Goal: Task Accomplishment & Management: Manage account settings

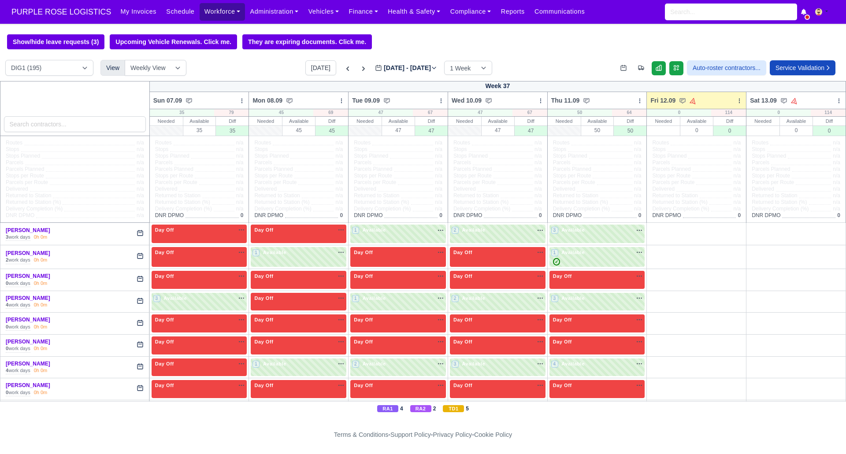
click at [216, 11] on link "Workforce" at bounding box center [223, 11] width 46 height 17
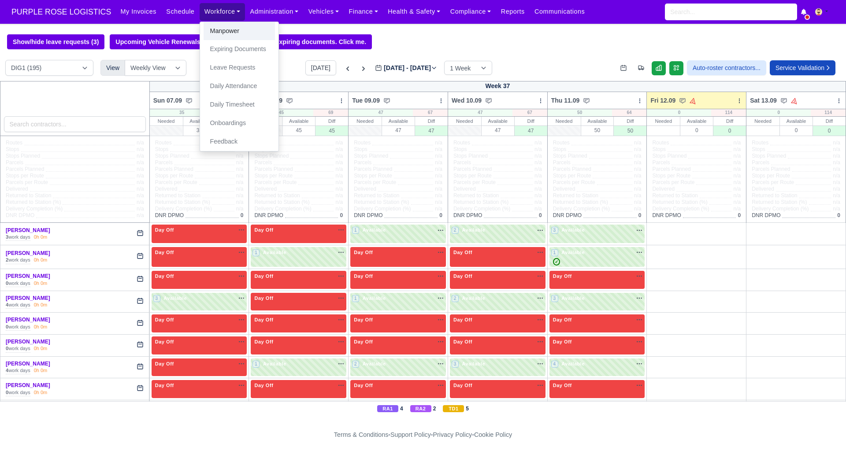
click at [223, 28] on link "Manpower" at bounding box center [239, 31] width 71 height 19
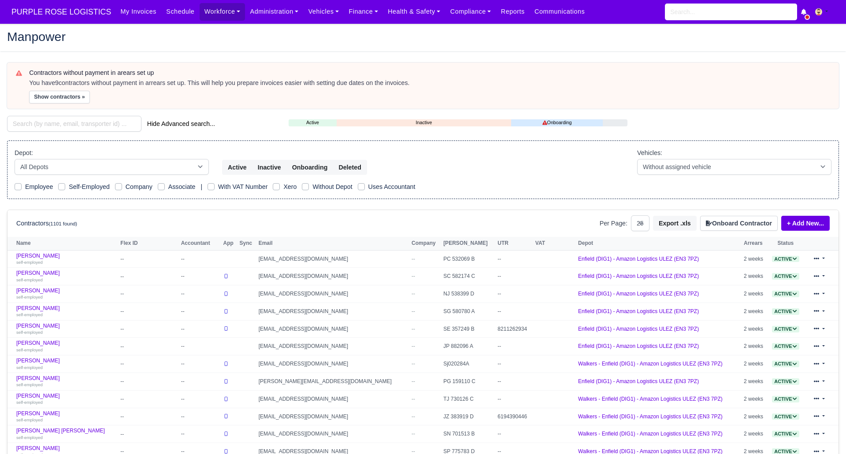
select select "25"
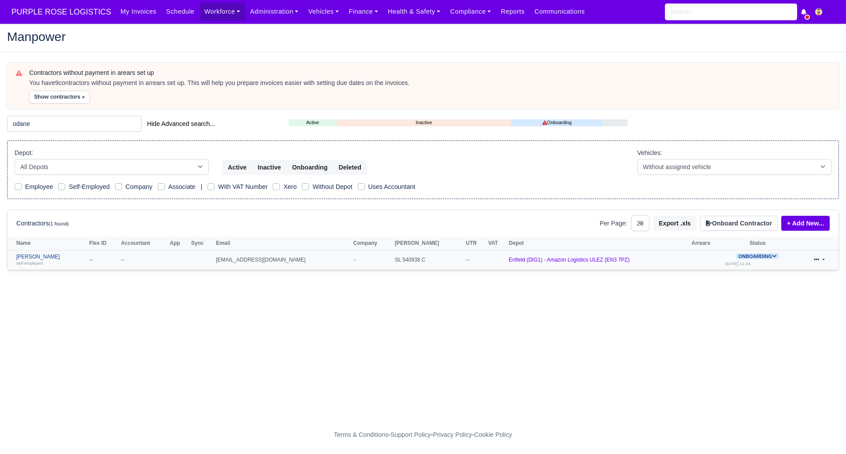
type input "odane"
click at [38, 256] on link "Odane Grant self-employed" at bounding box center [50, 260] width 68 height 13
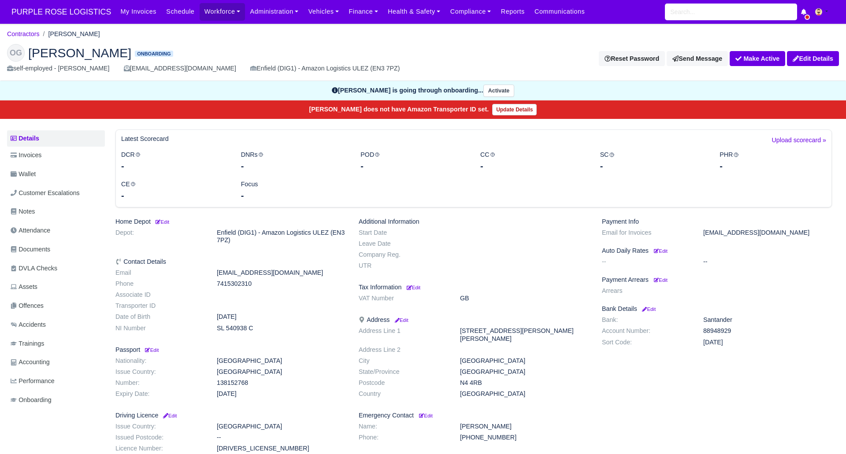
click at [52, 243] on link "Documents" at bounding box center [56, 249] width 98 height 17
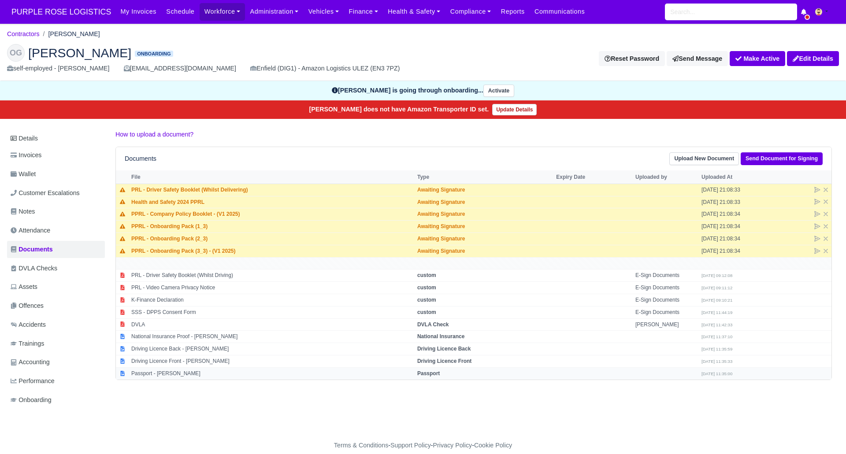
click at [422, 371] on strong "Passport" at bounding box center [428, 374] width 22 height 6
select select "passport"
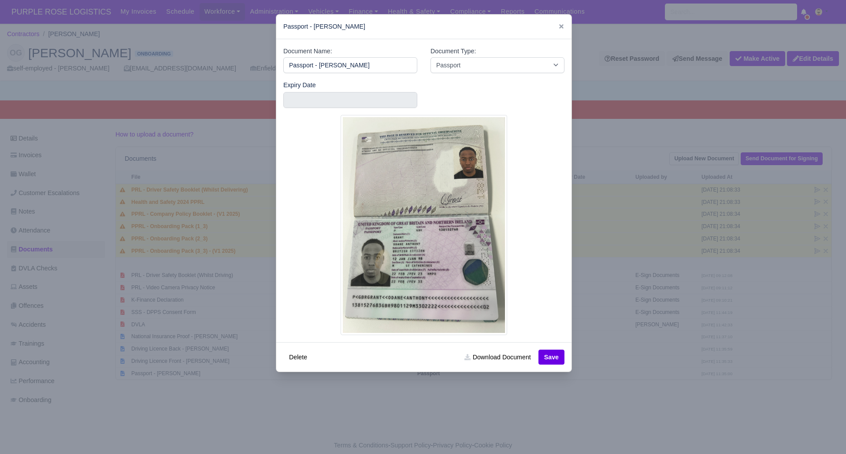
click at [422, 373] on div at bounding box center [423, 227] width 846 height 454
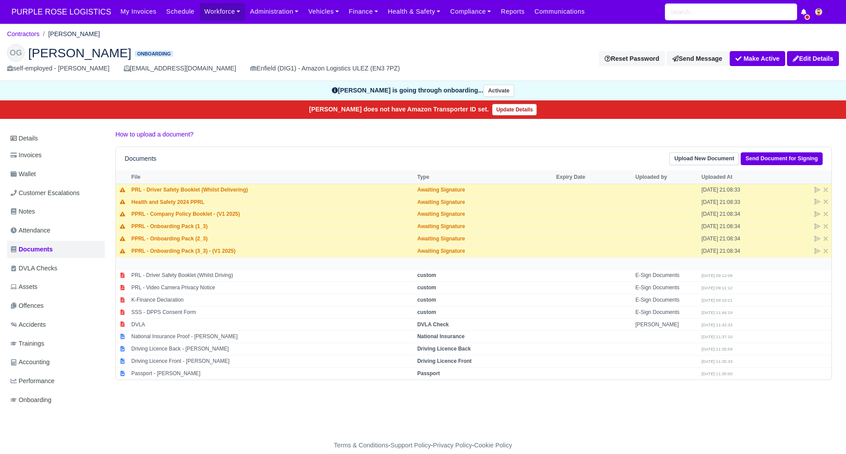
drag, startPoint x: 426, startPoint y: 373, endPoint x: 548, endPoint y: 413, distance: 128.8
click at [429, 376] on strong "Passport" at bounding box center [428, 374] width 22 height 6
select select "passport"
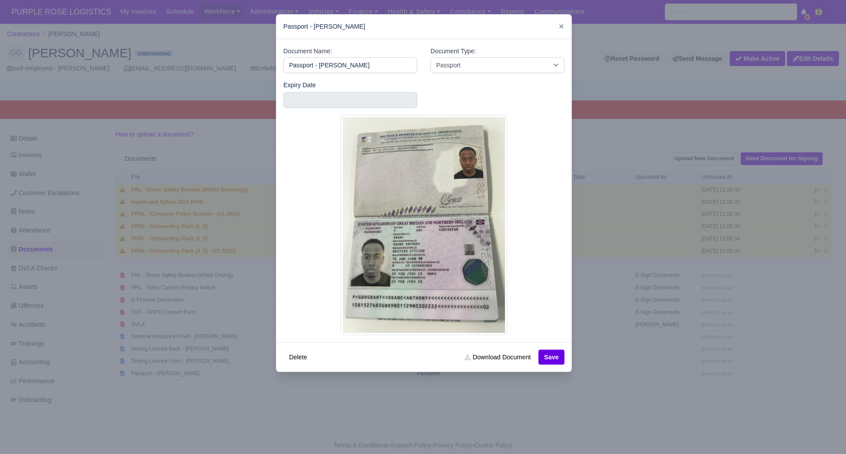
click at [553, 413] on div at bounding box center [423, 227] width 846 height 454
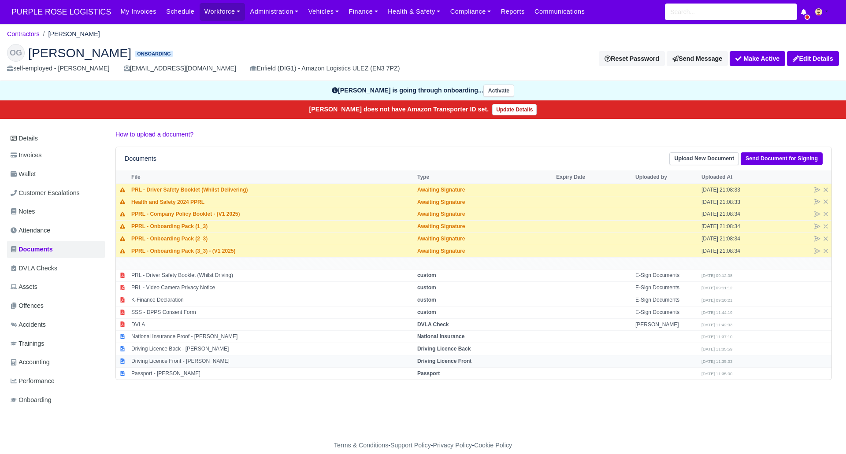
drag, startPoint x: 443, startPoint y: 360, endPoint x: 449, endPoint y: 362, distance: 6.7
click at [443, 360] on strong "Driving Licence Front" at bounding box center [444, 361] width 54 height 6
select select "driving-licence-front"
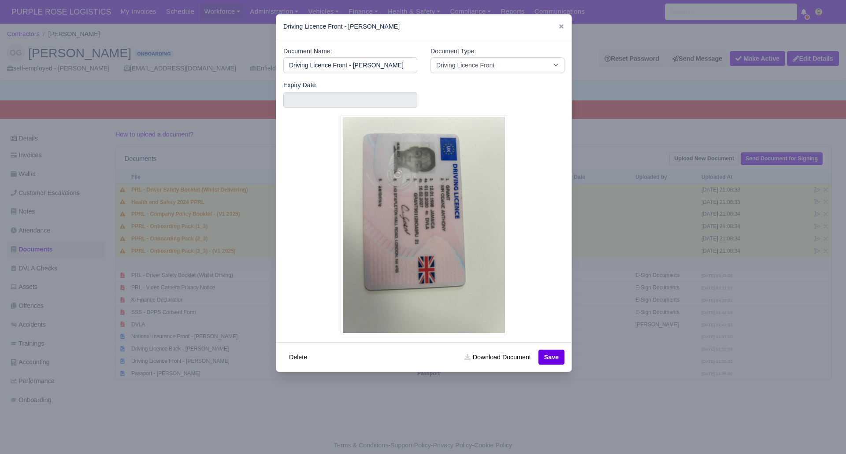
click at [493, 405] on div at bounding box center [423, 227] width 846 height 454
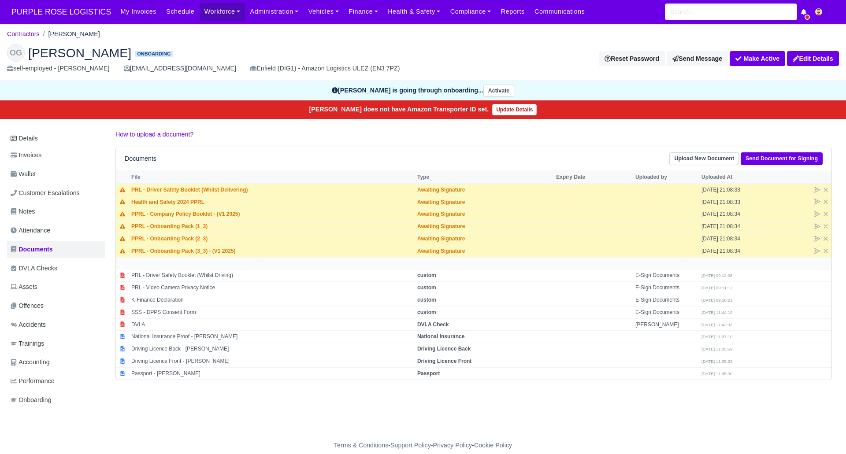
click at [184, 46] on h2 "OG Odane Grant Onboarding" at bounding box center [211, 53] width 409 height 18
drag, startPoint x: 266, startPoint y: 44, endPoint x: 268, endPoint y: 21, distance: 23.4
click at [267, 42] on div "OG Odane Grant Onboarding self-employed - Odane Grant odane.amazon1@gmail.com E…" at bounding box center [422, 59] width 845 height 44
click at [214, 42] on div "OG Odane Grant Onboarding self-employed - Odane Grant odane.amazon1@gmail.com E…" at bounding box center [422, 59] width 845 height 44
click at [59, 209] on link "Notes" at bounding box center [56, 211] width 98 height 17
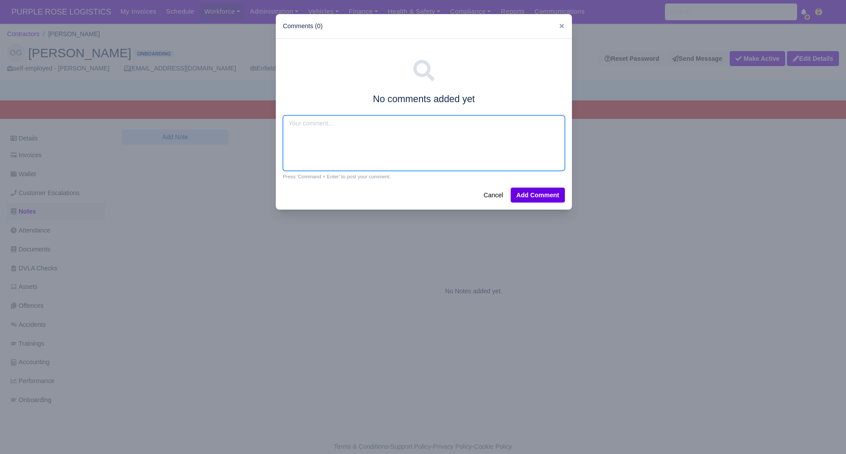
click at [327, 130] on textarea at bounding box center [424, 143] width 282 height 56
click at [334, 126] on textarea at bounding box center [424, 143] width 282 height 56
type textarea "Amazon flex, van exp"
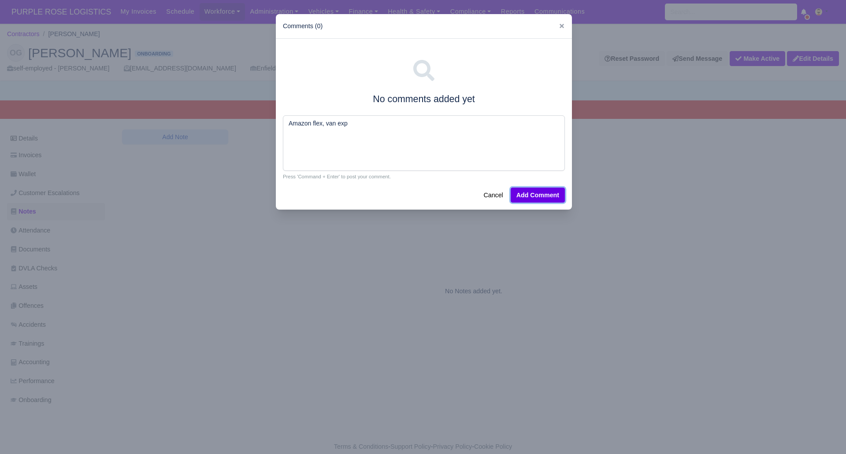
click at [532, 195] on button "Add Comment" at bounding box center [538, 195] width 54 height 15
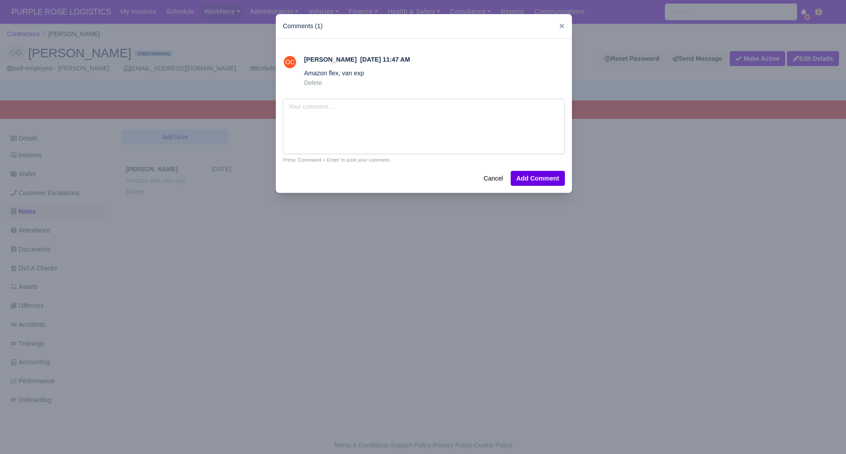
drag, startPoint x: 667, startPoint y: 178, endPoint x: 699, endPoint y: 146, distance: 44.9
click at [670, 175] on div at bounding box center [423, 227] width 846 height 454
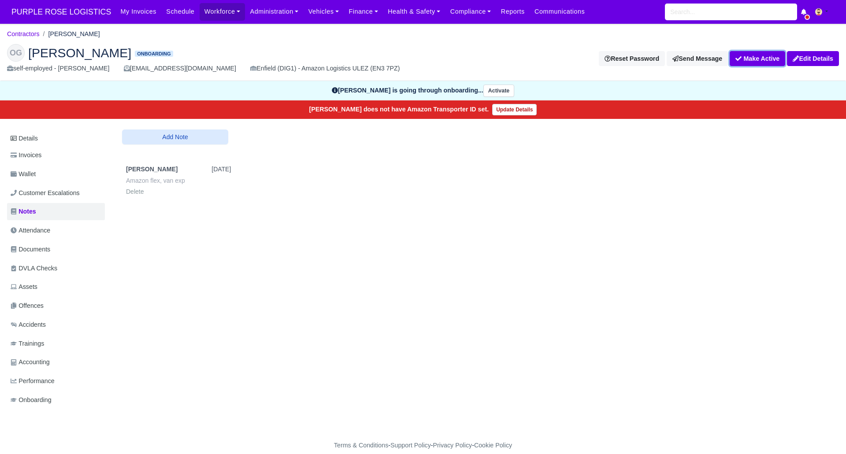
click at [752, 61] on button "Make Active" at bounding box center [758, 58] width 56 height 15
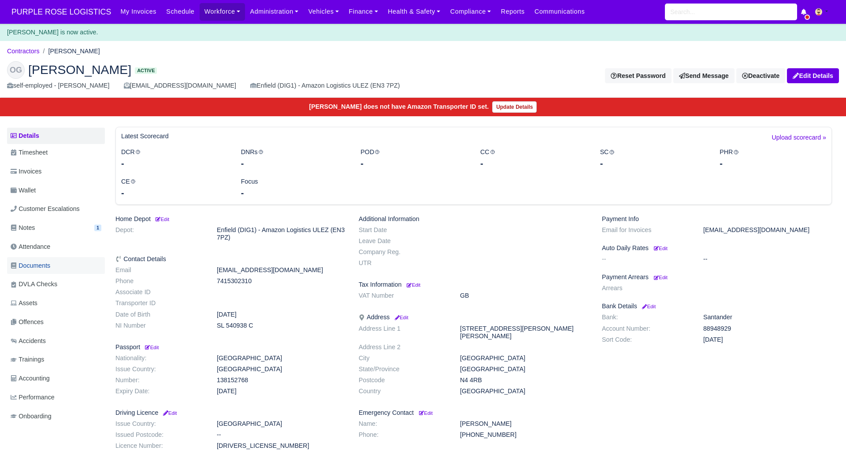
click at [50, 264] on span "Documents" at bounding box center [31, 266] width 40 height 10
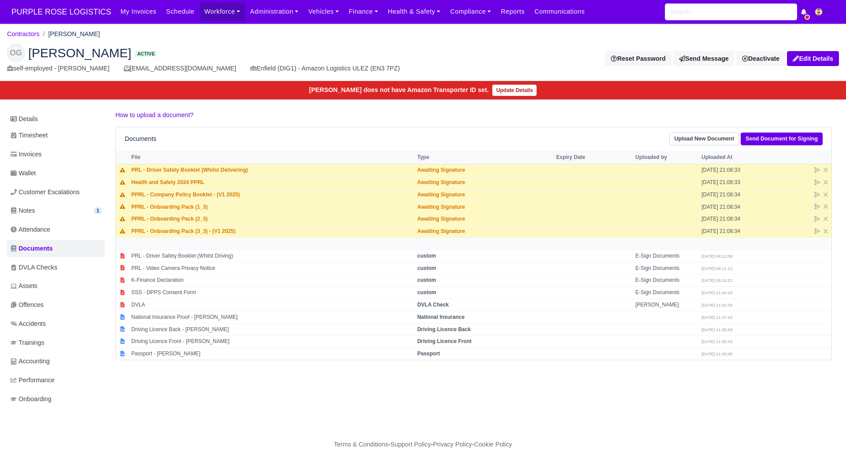
click at [418, 398] on div "Details Timesheet Invoices Wallet Customer Escalations Notes 1 Attendance" at bounding box center [423, 268] width 832 height 316
click at [39, 116] on link "Details" at bounding box center [56, 119] width 98 height 16
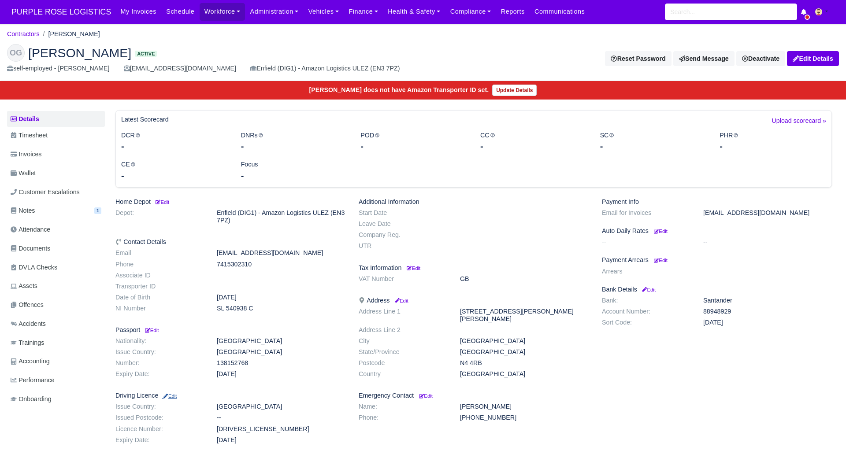
click at [174, 395] on small "Edit" at bounding box center [169, 396] width 15 height 5
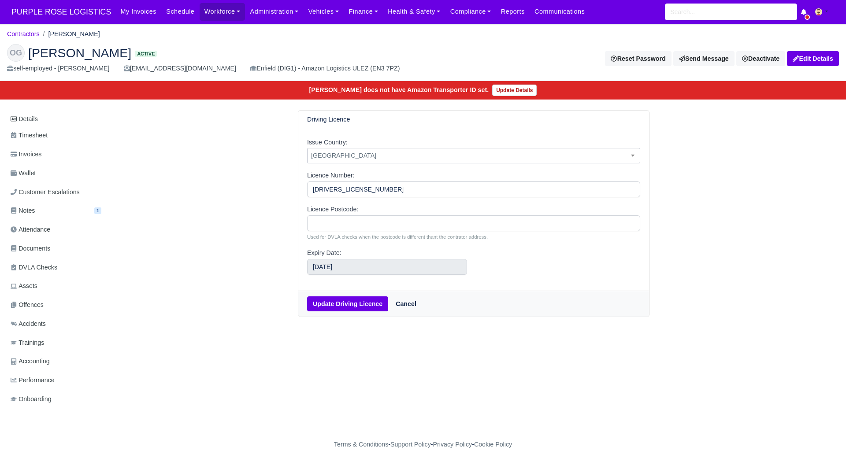
click at [376, 154] on span "Afghanistan" at bounding box center [474, 155] width 332 height 11
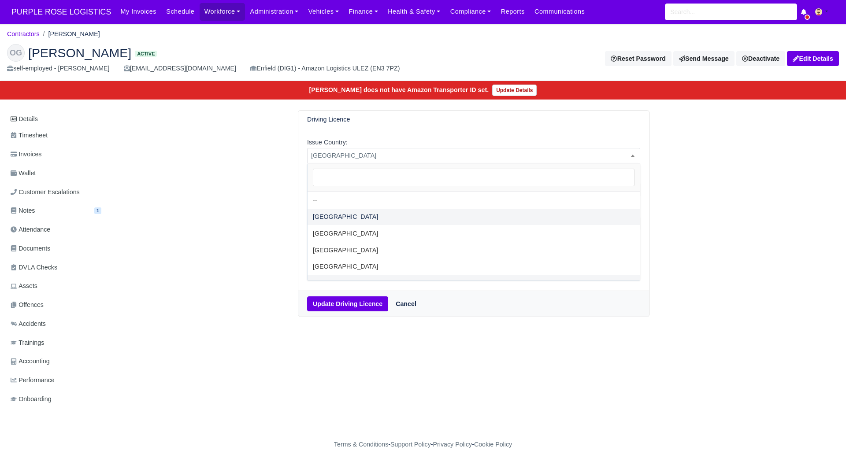
select select "[GEOGRAPHIC_DATA]"
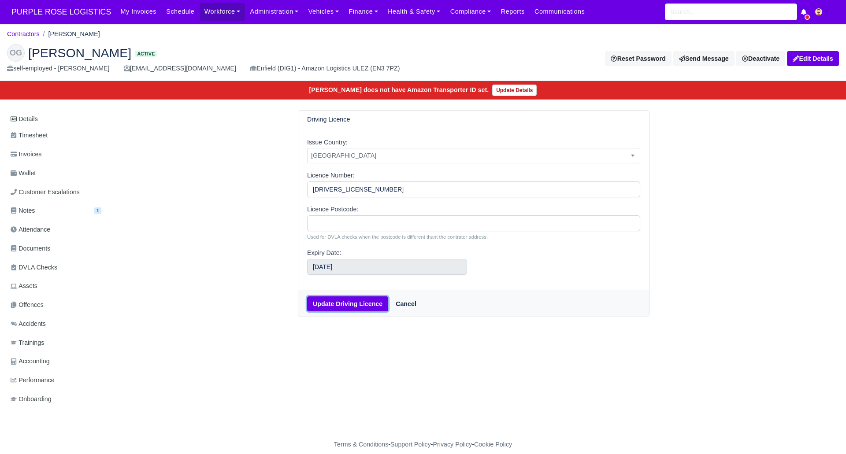
click at [353, 306] on button "Update Driving Licence" at bounding box center [347, 304] width 81 height 15
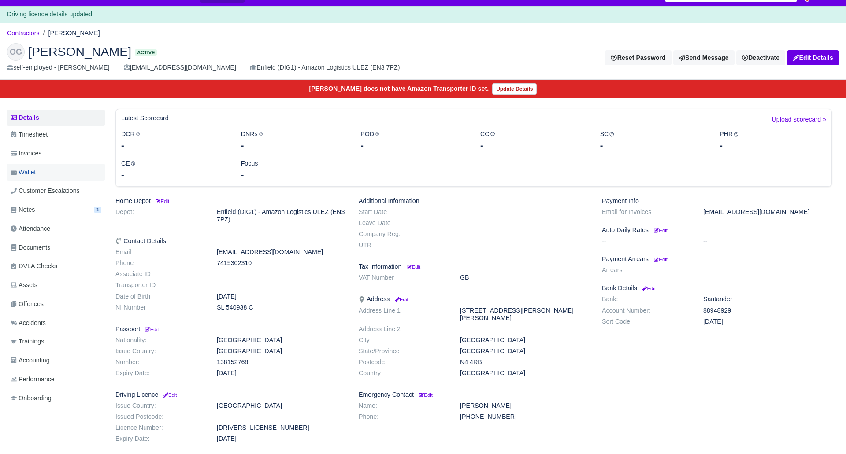
scroll to position [23, 0]
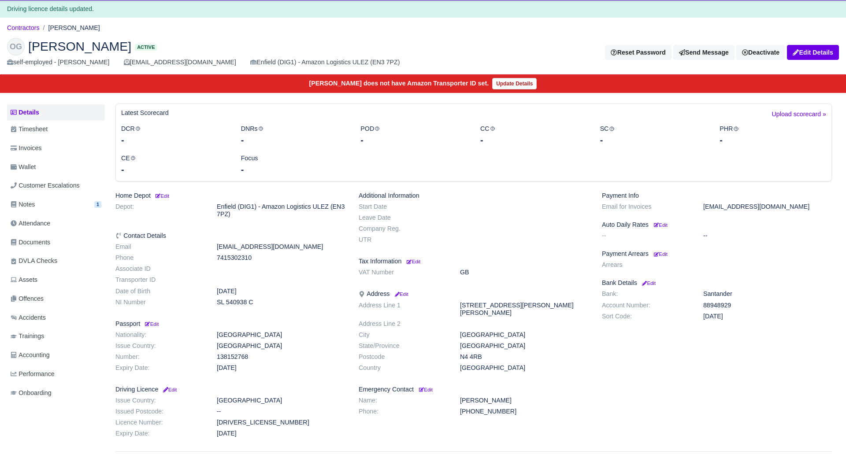
click at [220, 38] on h2 "OG [PERSON_NAME] Active" at bounding box center [211, 47] width 409 height 18
click at [31, 29] on link "Contractors" at bounding box center [23, 27] width 33 height 7
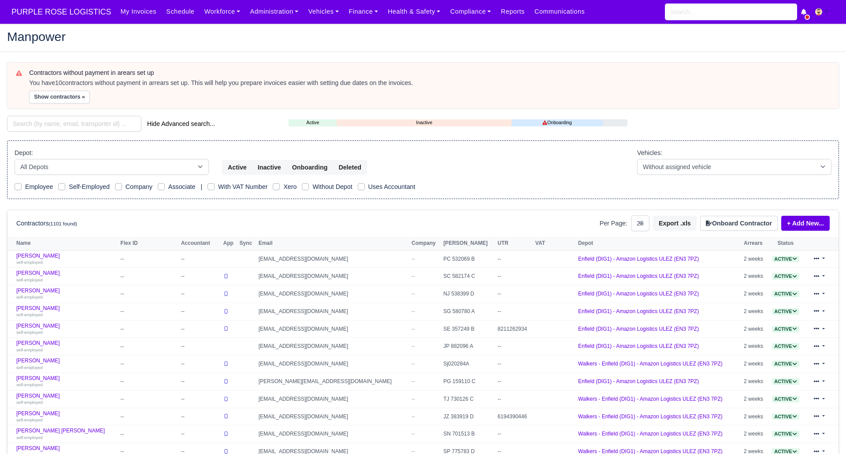
select select "25"
paste input "[PERSON_NAME]"
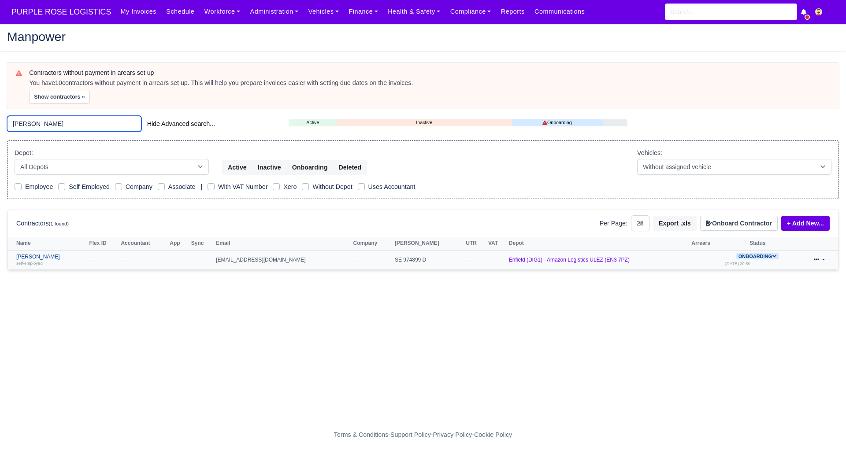
type input "[PERSON_NAME]"
click at [51, 255] on link "[PERSON_NAME] self-employed" at bounding box center [50, 260] width 68 height 13
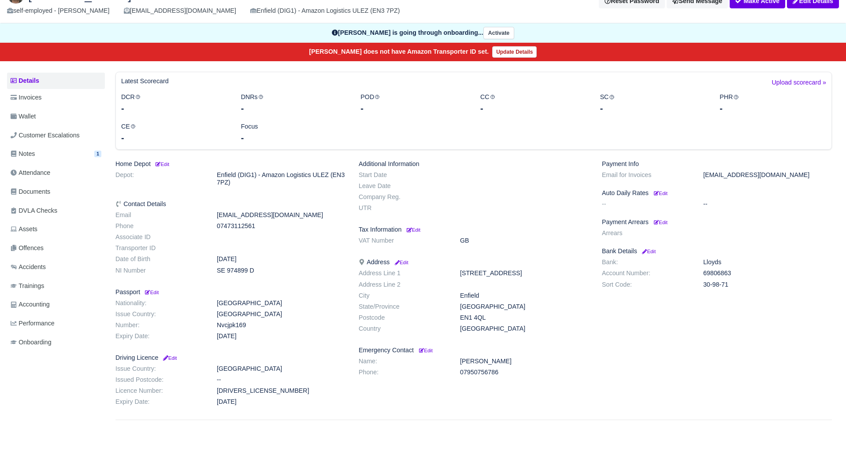
scroll to position [62, 0]
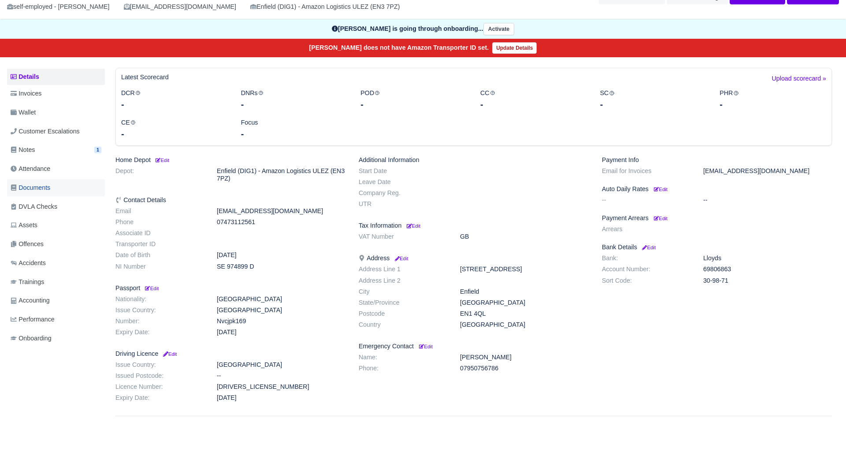
click at [33, 186] on span "Documents" at bounding box center [31, 188] width 40 height 10
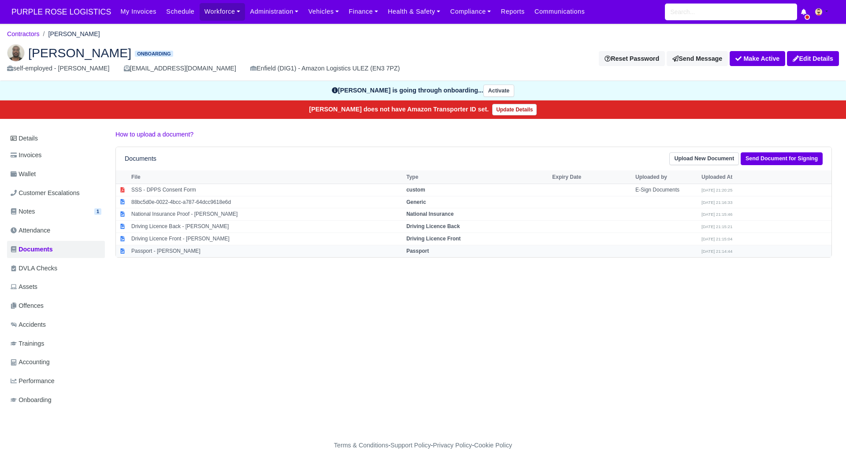
click at [429, 253] on strong "Passport" at bounding box center [417, 251] width 22 height 6
select select "passport"
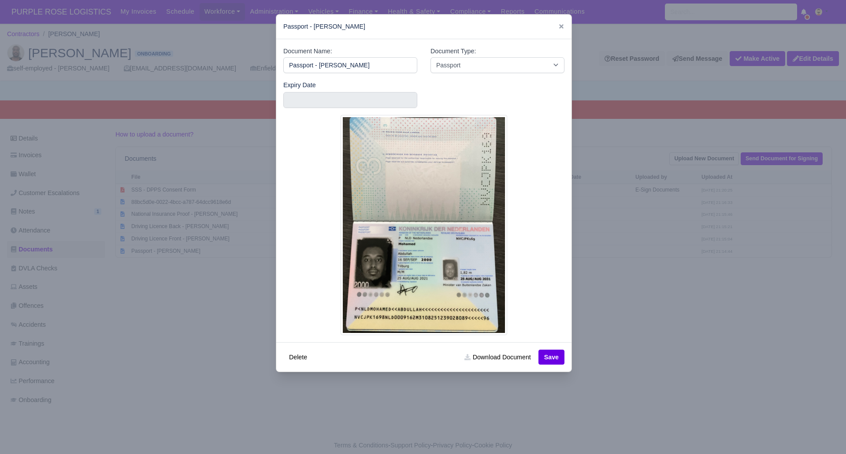
click at [640, 282] on div at bounding box center [423, 227] width 846 height 454
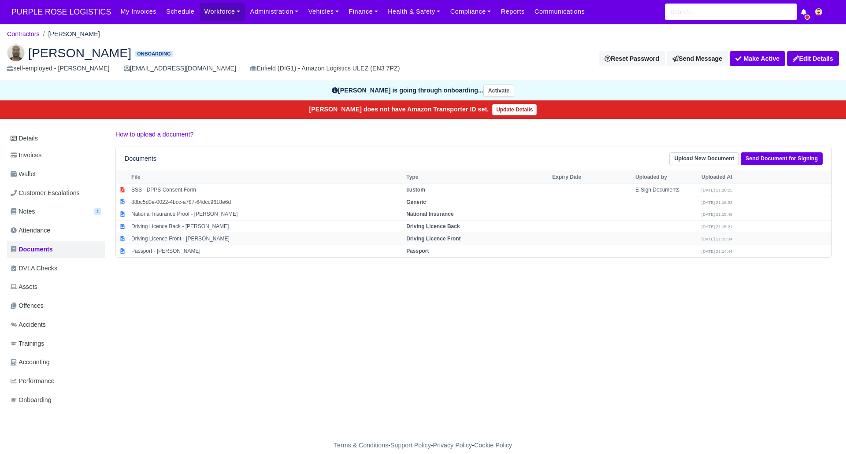
click at [458, 237] on strong "Driving Licence Front" at bounding box center [433, 239] width 54 height 6
select select "driving-licence-front"
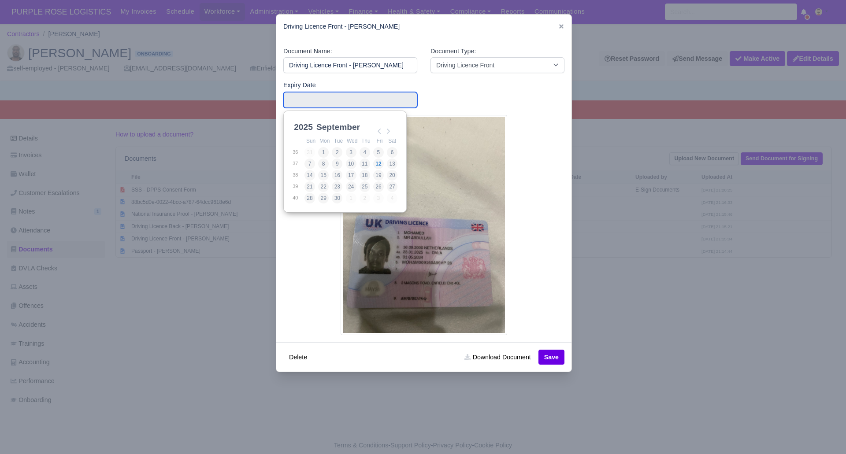
click at [313, 101] on input "Use the arrow keys to pick a date" at bounding box center [350, 100] width 134 height 16
click at [628, 335] on div at bounding box center [423, 227] width 846 height 454
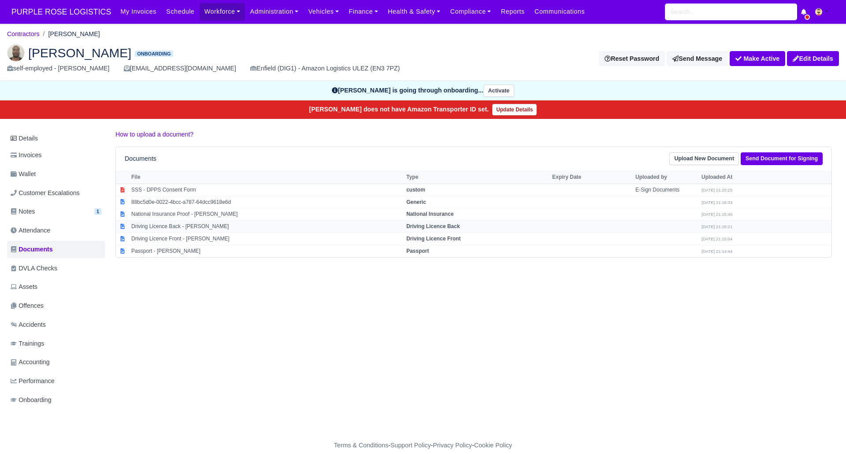
click at [450, 228] on strong "Driving Licence Back" at bounding box center [432, 226] width 53 height 6
select select "driving-licence-back"
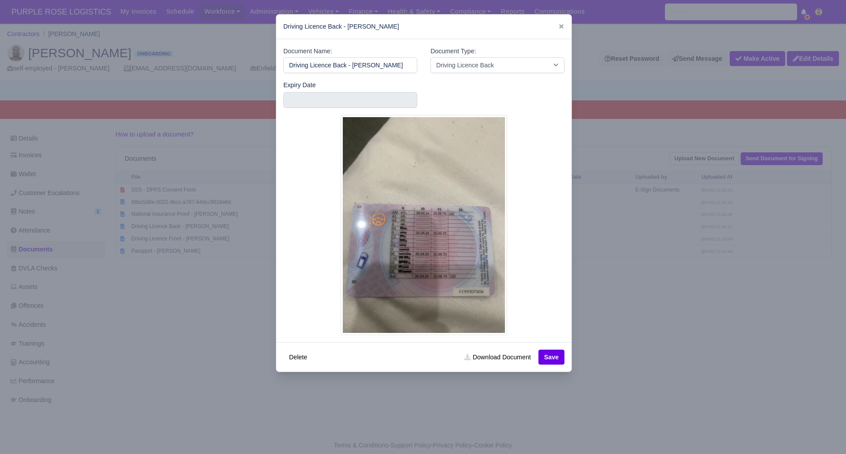
click at [679, 326] on div at bounding box center [423, 227] width 846 height 454
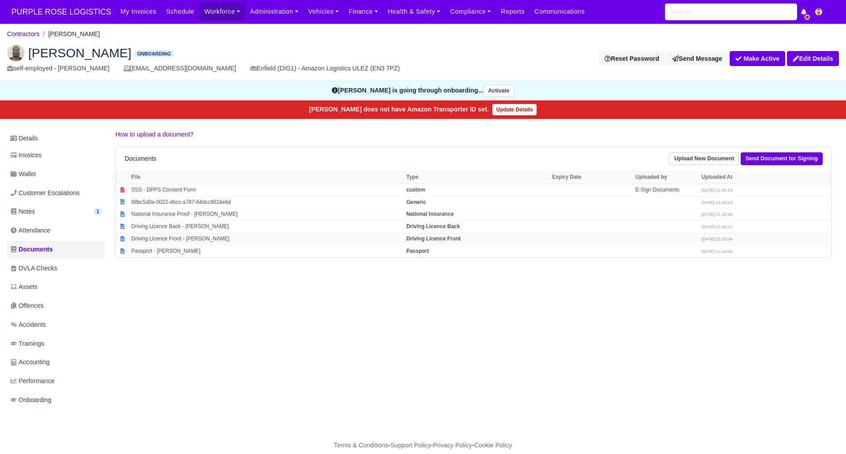
click at [430, 239] on strong "Driving Licence Front" at bounding box center [433, 239] width 54 height 6
select select "driving-licence-front"
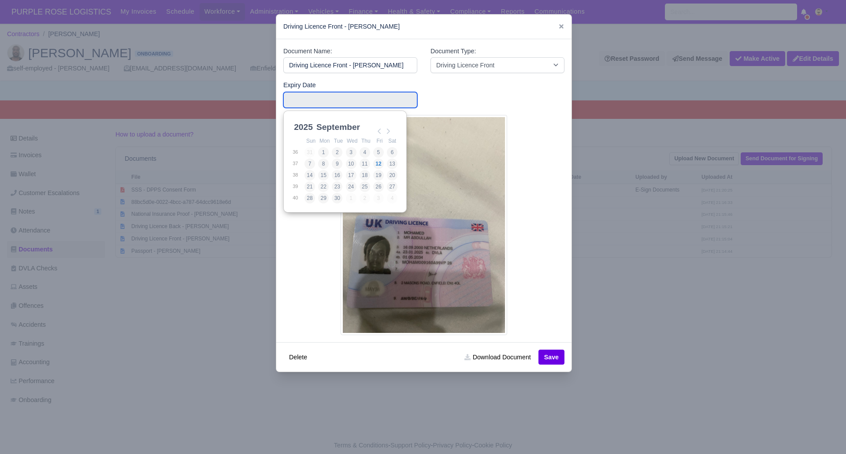
click at [327, 104] on input "Use the arrow keys to pick a date" at bounding box center [350, 100] width 134 height 16
drag, startPoint x: 674, startPoint y: 338, endPoint x: 679, endPoint y: 330, distance: 9.9
click at [675, 337] on div at bounding box center [423, 227] width 846 height 454
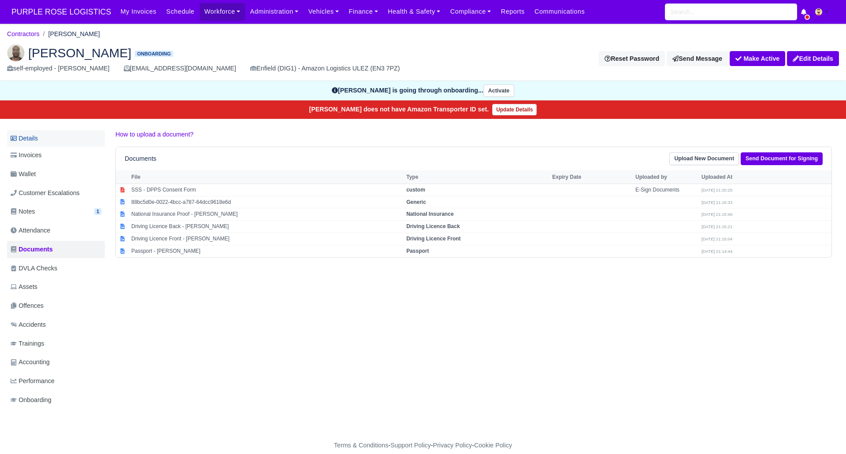
click at [35, 139] on link "Details" at bounding box center [56, 138] width 98 height 16
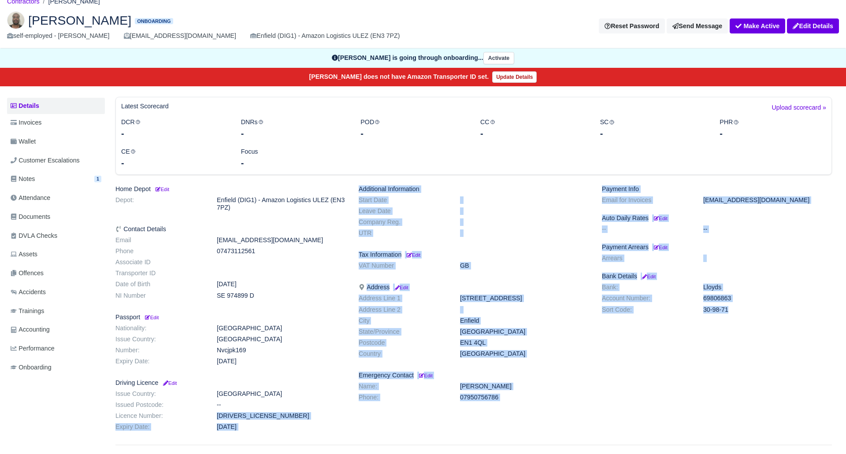
scroll to position [39, 0]
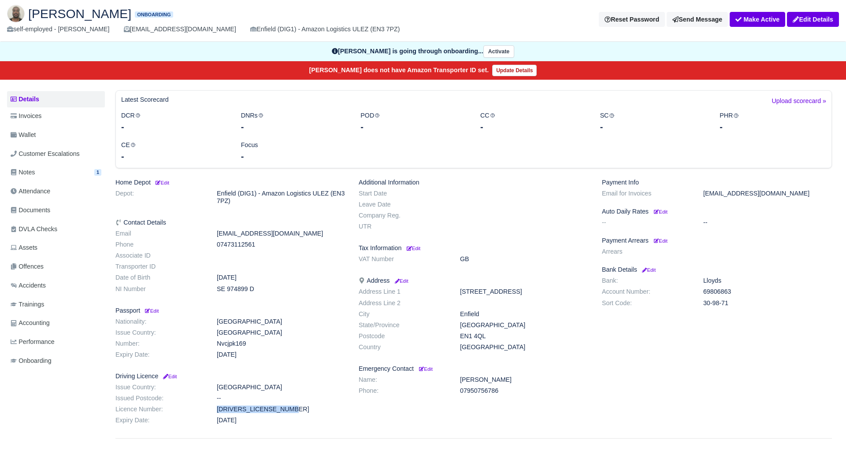
drag, startPoint x: 204, startPoint y: 439, endPoint x: 287, endPoint y: 411, distance: 88.1
click at [287, 411] on dl "Issue Country: [GEOGRAPHIC_DATA] Issued Postcode: -- Licence Number: [DRIVERS_L…" at bounding box center [230, 406] width 243 height 44
copy dl "[DRIVERS_LICENSE_NUMBER]"
drag, startPoint x: 210, startPoint y: 292, endPoint x: 278, endPoint y: 292, distance: 67.4
click at [278, 292] on dd "SE 974899 D" at bounding box center [281, 289] width 142 height 7
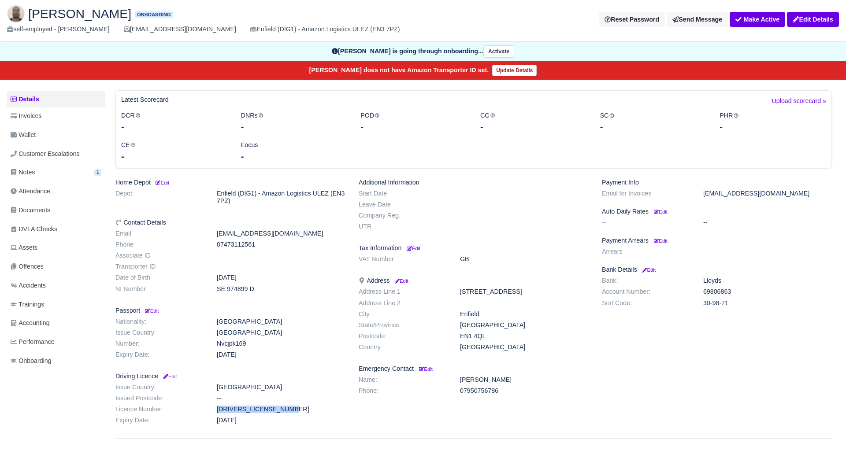
copy dd "SE 974899 D"
drag, startPoint x: 454, startPoint y: 339, endPoint x: 488, endPoint y: 335, distance: 34.2
click at [488, 335] on dd "EN1 4QL" at bounding box center [525, 336] width 142 height 7
copy dd "EN1 4QL"
drag, startPoint x: 0, startPoint y: 131, endPoint x: -11, endPoint y: 167, distance: 37.9
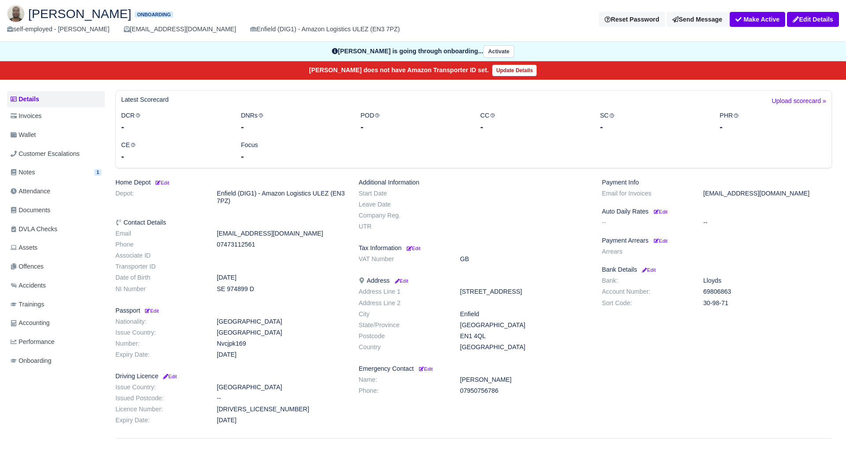
click at [0, 167] on html "PURPLE ROSE LOGISTICS My Invoices Schedule Workforce Manpower Expiring Document…" at bounding box center [423, 188] width 846 height 454
drag, startPoint x: 215, startPoint y: 407, endPoint x: 298, endPoint y: 411, distance: 83.4
click at [298, 411] on dd "[DRIVERS_LICENSE_NUMBER]" at bounding box center [281, 409] width 142 height 7
copy dd "[DRIVERS_LICENSE_NUMBER]"
drag, startPoint x: 41, startPoint y: 213, endPoint x: 25, endPoint y: 203, distance: 19.2
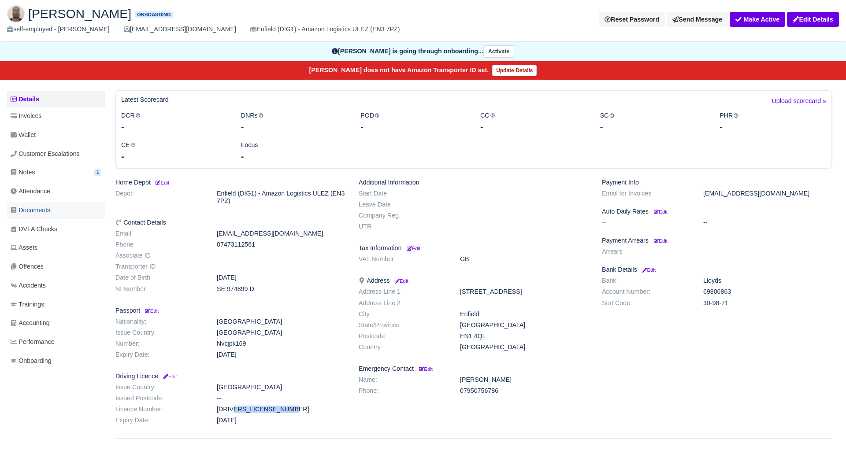
click at [41, 213] on span "Documents" at bounding box center [31, 210] width 40 height 10
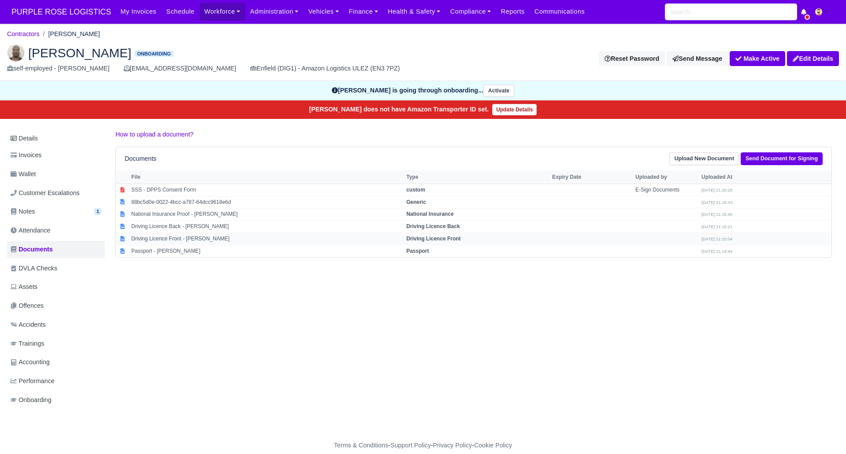
click at [461, 236] on strong "Driving Licence Front" at bounding box center [433, 239] width 54 height 6
select select "driving-licence-front"
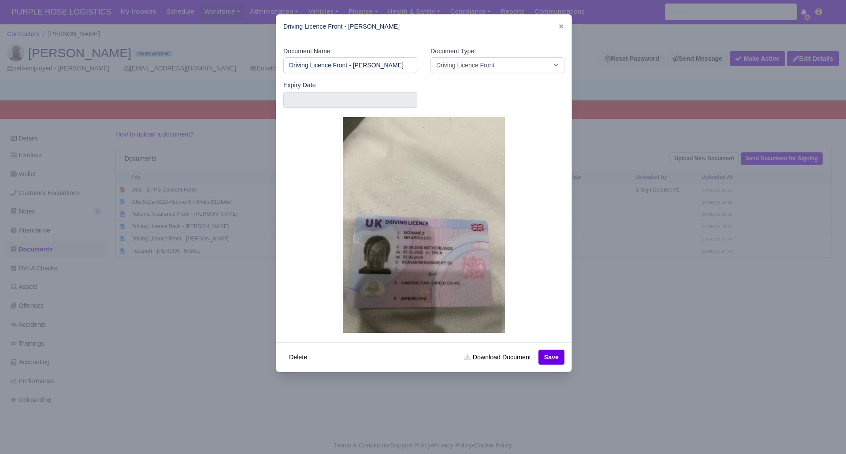
click at [723, 396] on div at bounding box center [423, 227] width 846 height 454
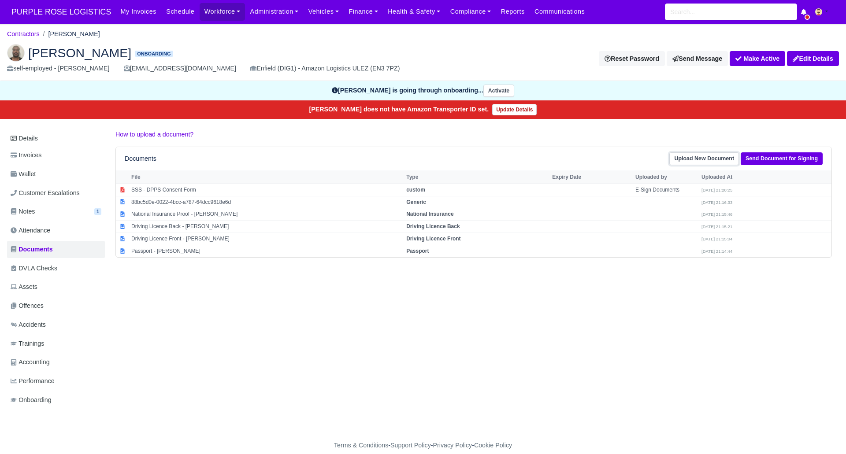
click at [727, 158] on link "Upload New Document" at bounding box center [704, 158] width 70 height 13
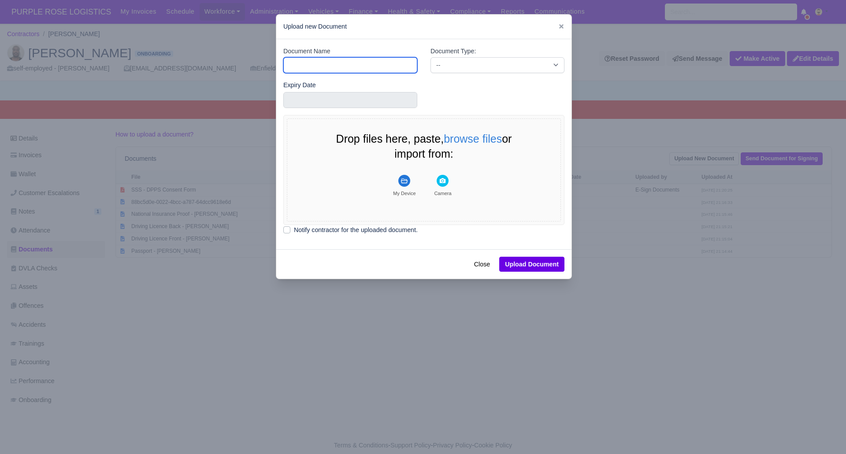
click at [321, 68] on input "Document Name" at bounding box center [350, 65] width 134 height 16
type input "DVLA"
click at [483, 60] on select "-- Accounting Engagement Letter Age Verification Confirmation Background Check …" at bounding box center [498, 65] width 134 height 16
select select "dvla-check"
click at [431, 57] on select "-- Accounting Engagement Letter Age Verification Confirmation Background Check …" at bounding box center [498, 65] width 134 height 16
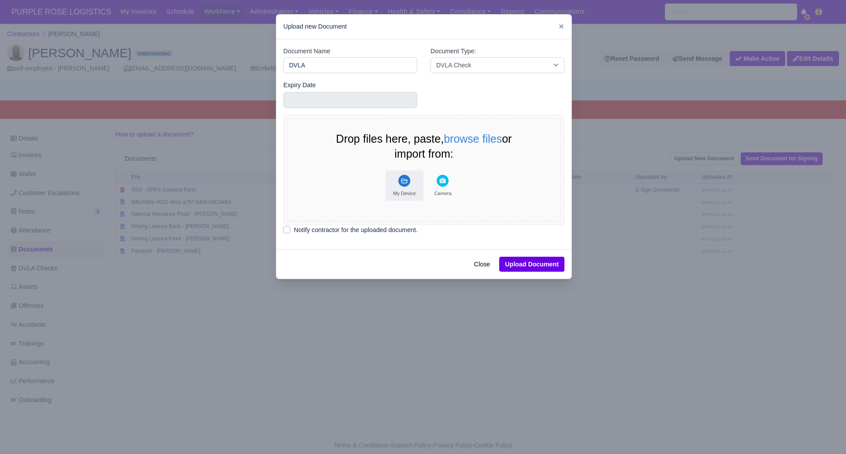
click at [408, 177] on rect "File Uploader" at bounding box center [404, 181] width 12 height 12
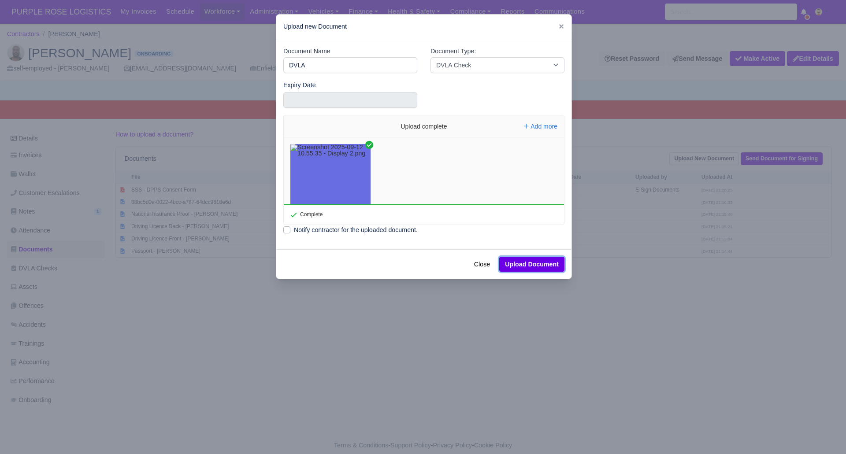
click at [539, 267] on button "Upload Document" at bounding box center [531, 264] width 65 height 15
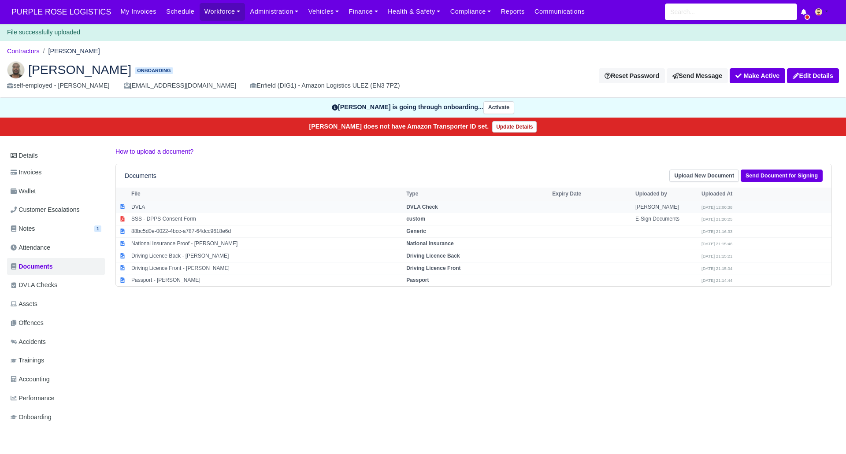
click at [435, 207] on strong "DVLA Check" at bounding box center [422, 207] width 32 height 6
select select "dvla-check"
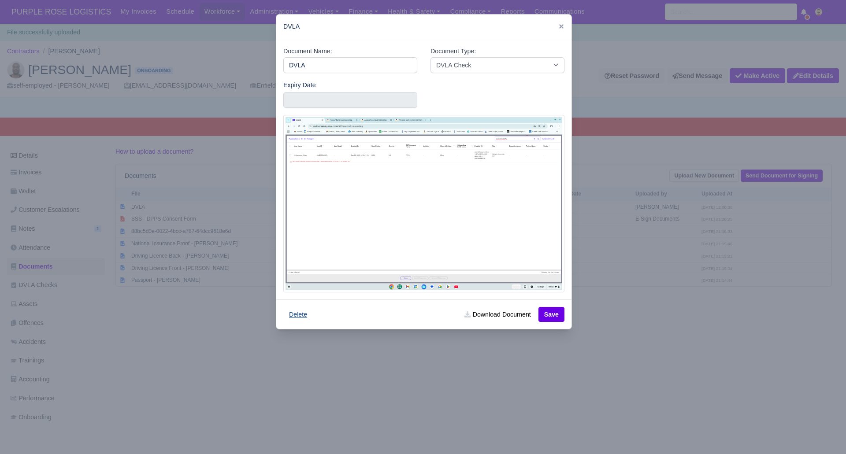
click at [298, 316] on button "Delete" at bounding box center [298, 314] width 30 height 15
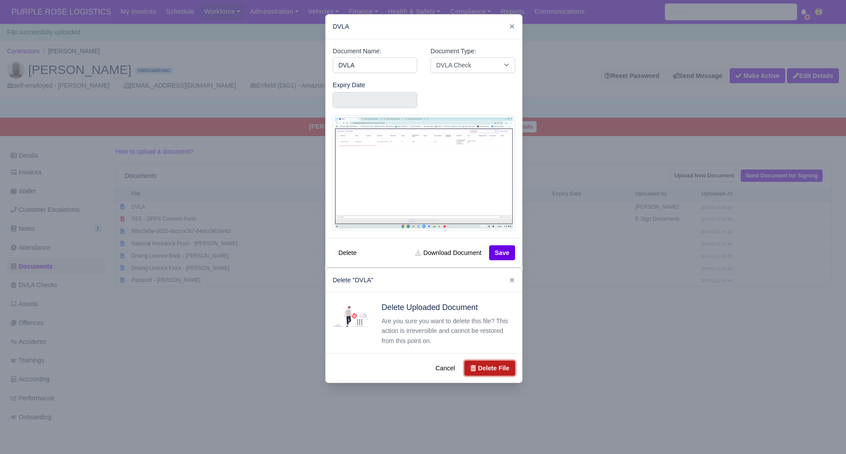
click at [490, 369] on button "Delete File" at bounding box center [490, 368] width 51 height 15
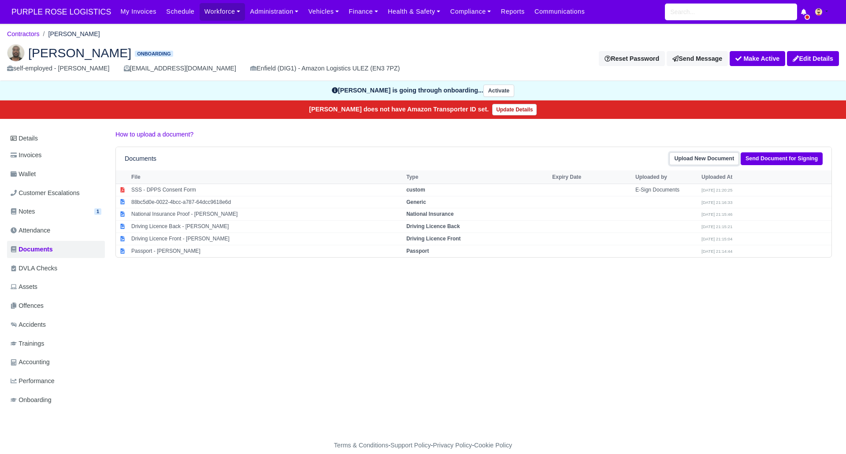
click at [707, 156] on link "Upload New Document" at bounding box center [704, 158] width 70 height 13
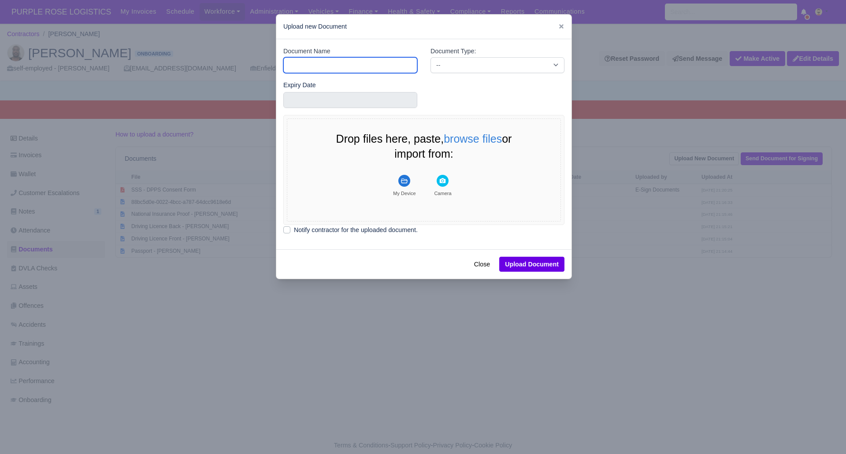
click at [359, 70] on input "Document Name" at bounding box center [350, 65] width 134 height 16
type input "DVLA"
click at [483, 62] on select "-- Accounting Engagement Letter Age Verification Confirmation Background Check …" at bounding box center [498, 65] width 134 height 16
select select "dvla-check"
click at [431, 57] on select "-- Accounting Engagement Letter Age Verification Confirmation Background Check …" at bounding box center [498, 65] width 134 height 16
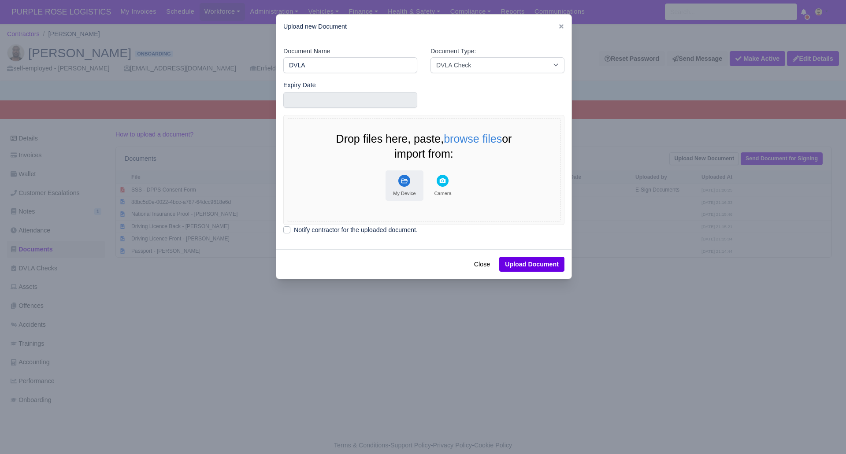
click at [407, 182] on icon "File Uploader" at bounding box center [404, 181] width 7 height 5
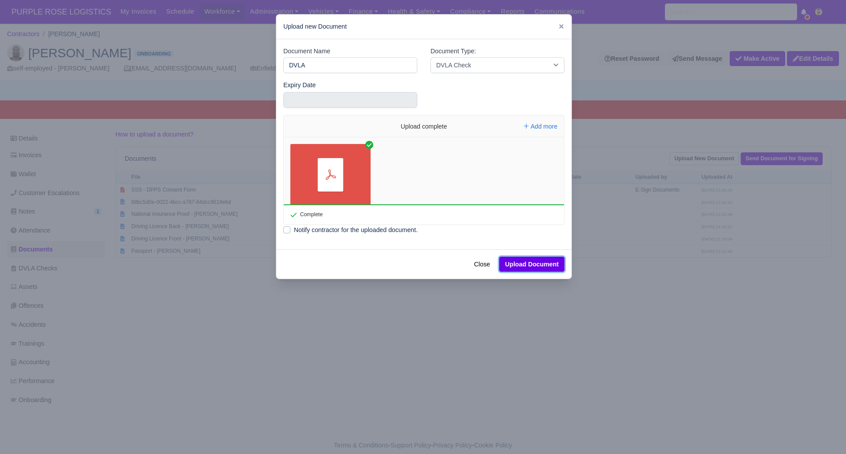
click at [529, 265] on button "Upload Document" at bounding box center [531, 264] width 65 height 15
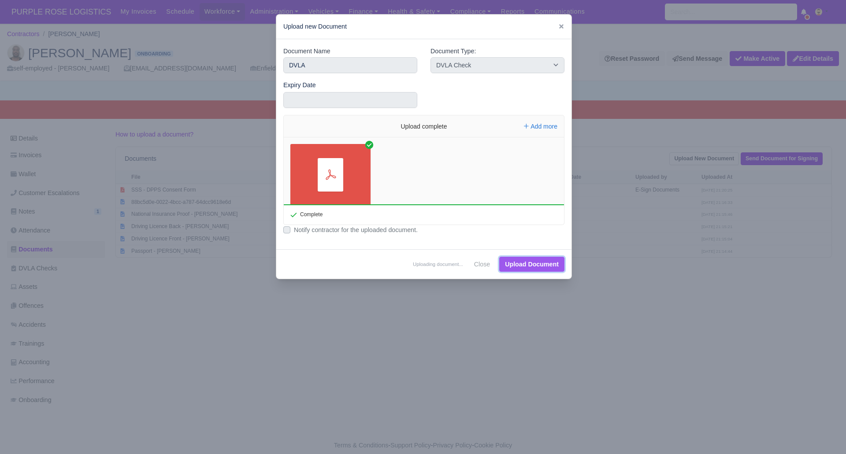
click at [525, 266] on button "Upload Document" at bounding box center [531, 264] width 65 height 15
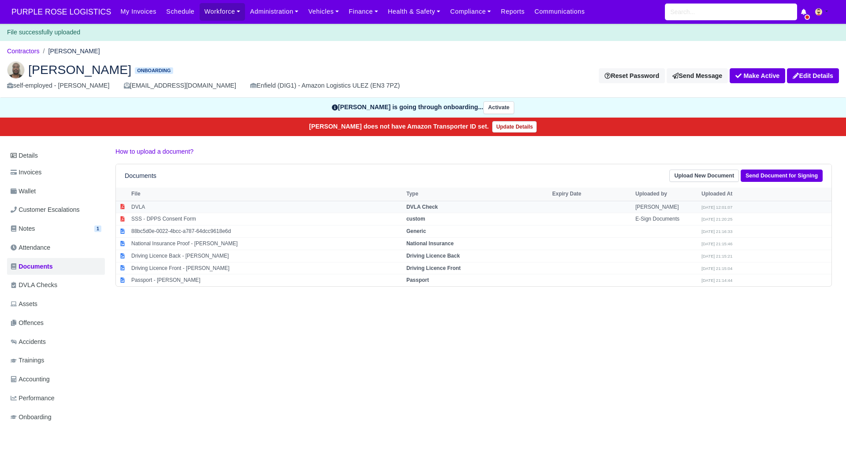
click at [440, 203] on td "DVLA Check" at bounding box center [477, 207] width 146 height 12
select select "dvla-check"
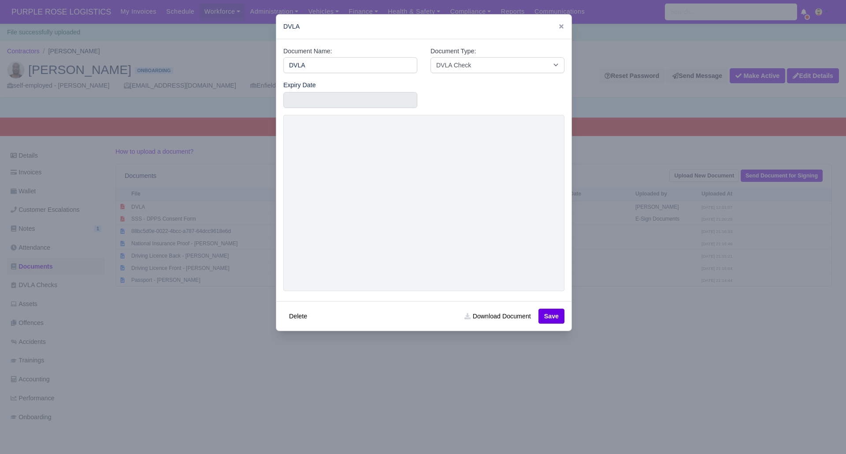
click at [575, 50] on div at bounding box center [423, 227] width 846 height 454
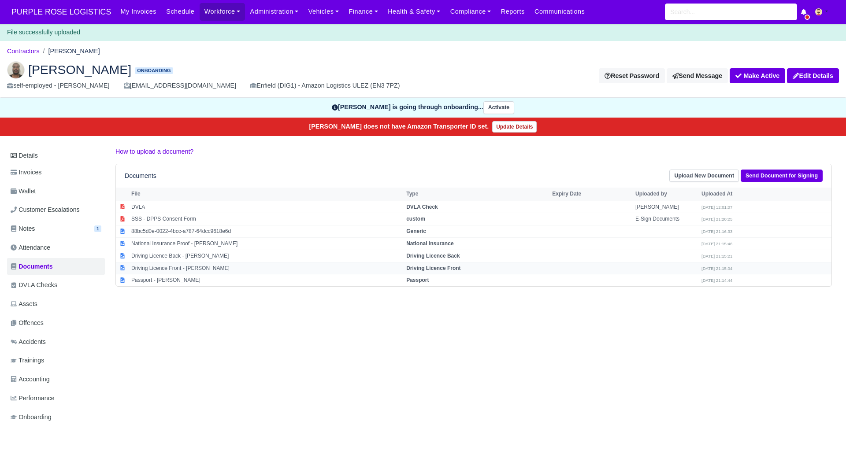
click at [448, 265] on strong "Driving Licence Front" at bounding box center [433, 268] width 54 height 6
select select "driving-licence-front"
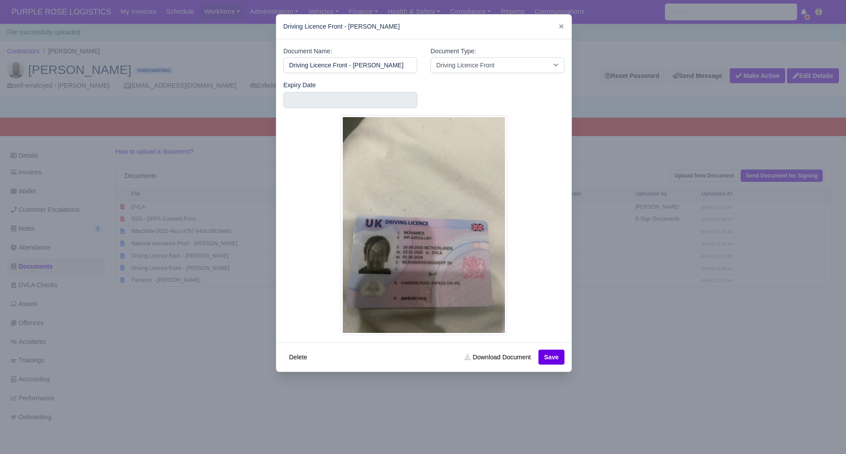
click at [723, 383] on div at bounding box center [423, 227] width 846 height 454
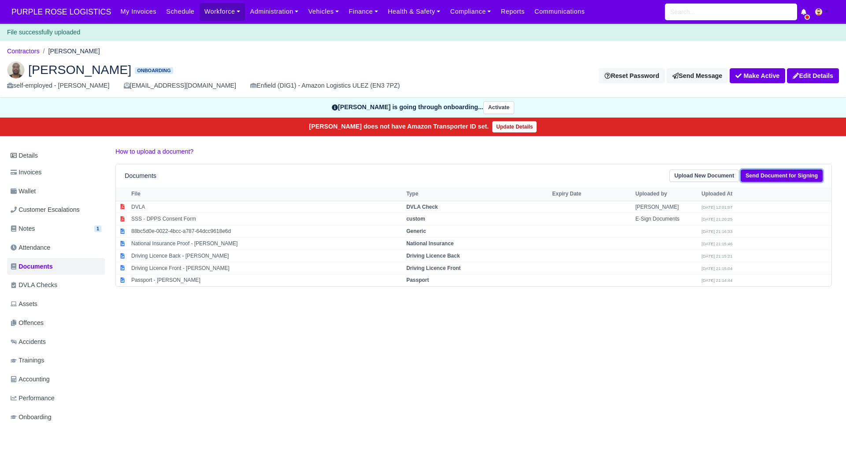
click at [766, 173] on link "Send Document for Signing" at bounding box center [782, 176] width 82 height 13
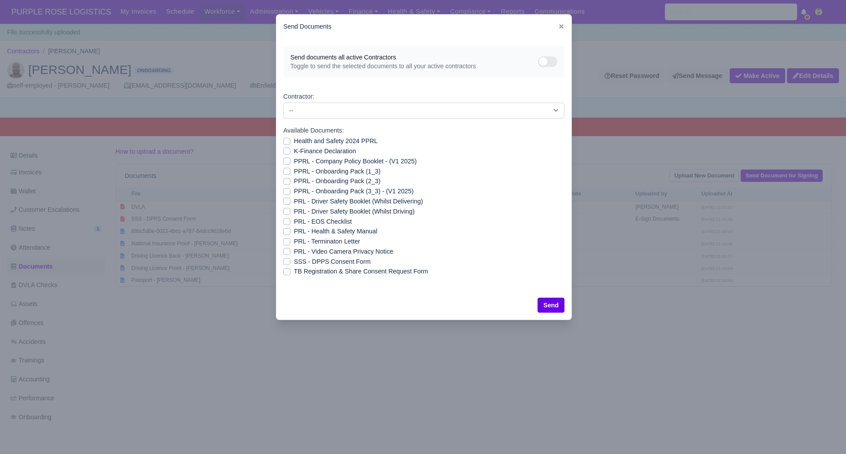
click at [294, 141] on label "Health and Safety 2024 PPRL" at bounding box center [336, 141] width 84 height 10
click at [287, 141] on input "Health and Safety 2024 PPRL" at bounding box center [286, 139] width 7 height 7
checkbox input "true"
click at [294, 152] on label "K-Finance Declaration" at bounding box center [325, 151] width 62 height 10
click at [288, 152] on input "K-Finance Declaration" at bounding box center [286, 149] width 7 height 7
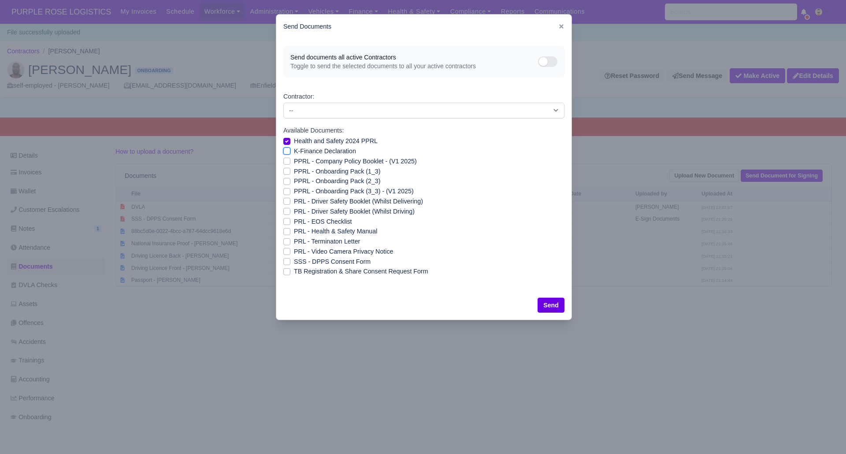
checkbox input "true"
click at [294, 159] on label "PPRL - Company Policy Booklet - (V1 2025)" at bounding box center [355, 161] width 123 height 10
click at [286, 159] on input "PPRL - Company Policy Booklet - (V1 2025)" at bounding box center [286, 159] width 7 height 7
checkbox input "true"
click at [294, 171] on label "PPRL - Onboarding Pack (1_3)" at bounding box center [337, 172] width 86 height 10
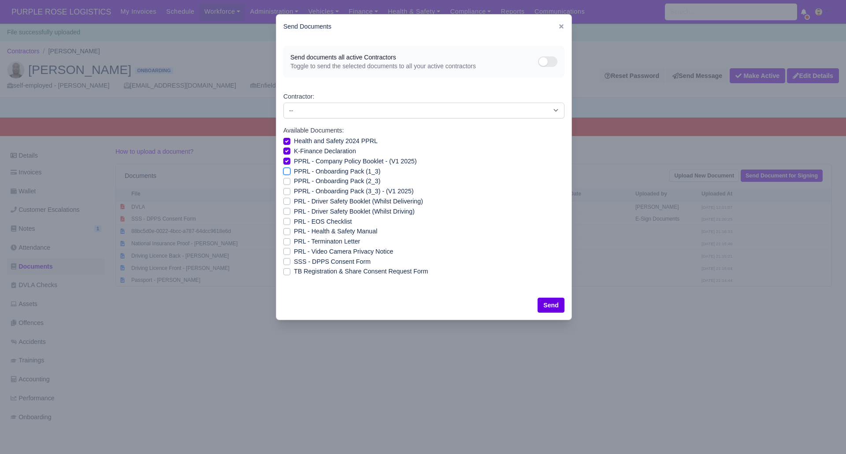
click at [283, 171] on input "PPRL - Onboarding Pack (1_3)" at bounding box center [286, 170] width 7 height 7
checkbox input "true"
click at [294, 179] on label "PPRL - Onboarding Pack (2_3)" at bounding box center [337, 181] width 86 height 10
click at [286, 179] on input "PPRL - Onboarding Pack (2_3)" at bounding box center [286, 179] width 7 height 7
checkbox input "true"
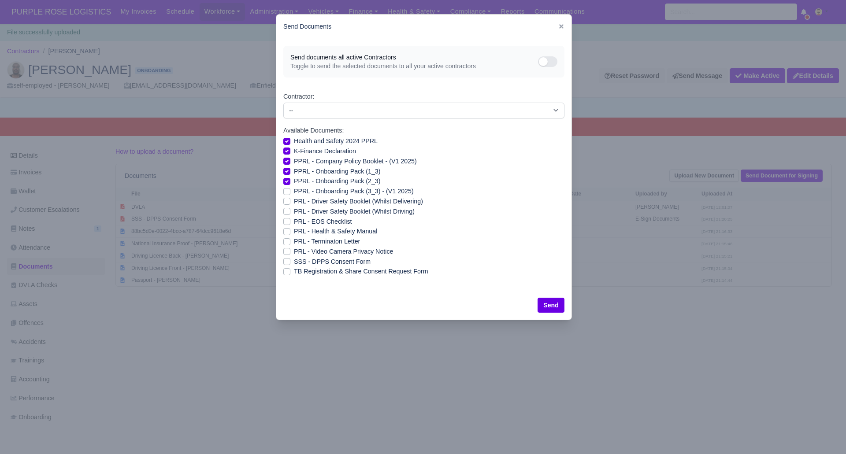
click at [294, 192] on label "PPRL - Onboarding Pack (3_3) - (V1 2025)" at bounding box center [354, 191] width 120 height 10
click at [286, 192] on input "PPRL - Onboarding Pack (3_3) - (V1 2025)" at bounding box center [286, 189] width 7 height 7
checkbox input "true"
click at [294, 202] on label "PRL - Driver Safety Booklet (Whilst Delivering)" at bounding box center [358, 202] width 129 height 10
click at [286, 202] on input "PRL - Driver Safety Booklet (Whilst Delivering)" at bounding box center [286, 200] width 7 height 7
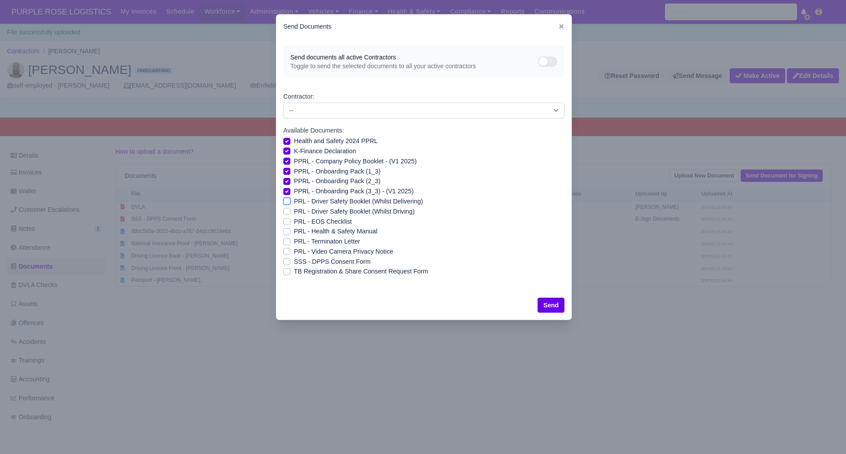
checkbox input "true"
click at [294, 208] on label "PRL - Driver Safety Booklet (Whilst Driving)" at bounding box center [354, 212] width 121 height 10
click at [286, 208] on input "PRL - Driver Safety Booklet (Whilst Driving)" at bounding box center [286, 210] width 7 height 7
checkbox input "true"
click at [294, 230] on label "PRL - Health & Safety Manual" at bounding box center [335, 232] width 83 height 10
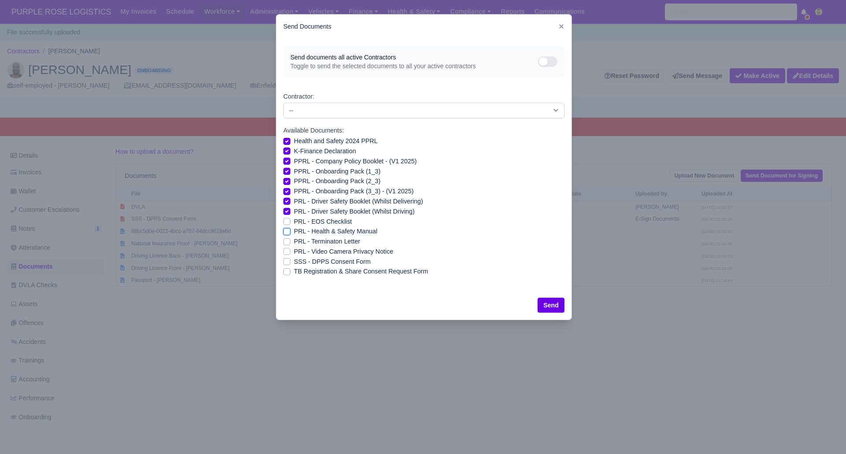
click at [285, 230] on input "PRL - Health & Safety Manual" at bounding box center [286, 230] width 7 height 7
checkbox input "true"
click at [294, 252] on label "PRL - Video Camera Privacy Notice" at bounding box center [343, 252] width 99 height 10
click at [285, 252] on input "PRL - Video Camera Privacy Notice" at bounding box center [286, 250] width 7 height 7
checkbox input "true"
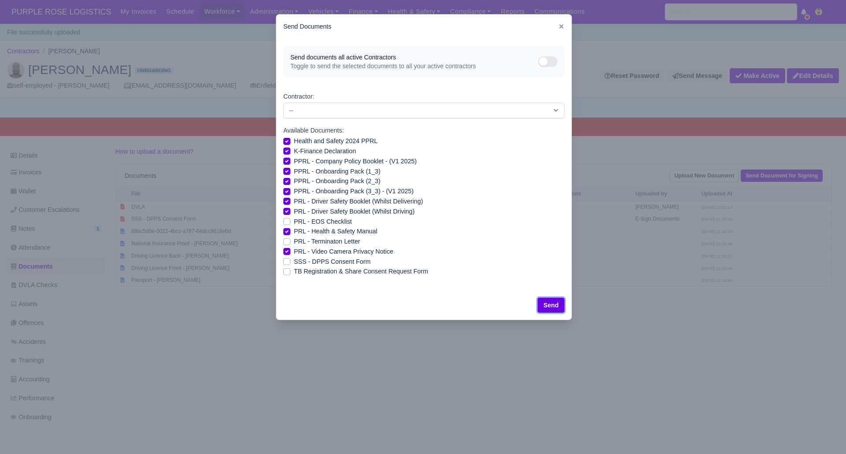
click at [554, 308] on button "Send" at bounding box center [551, 305] width 27 height 15
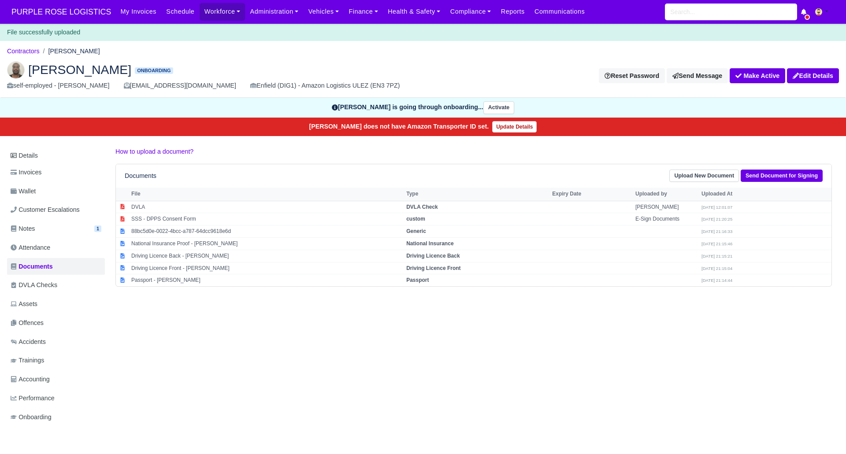
click at [335, 357] on div "Details Invoices Wallet Customer Escalations Notes 1 Attendance Documents" at bounding box center [423, 295] width 832 height 297
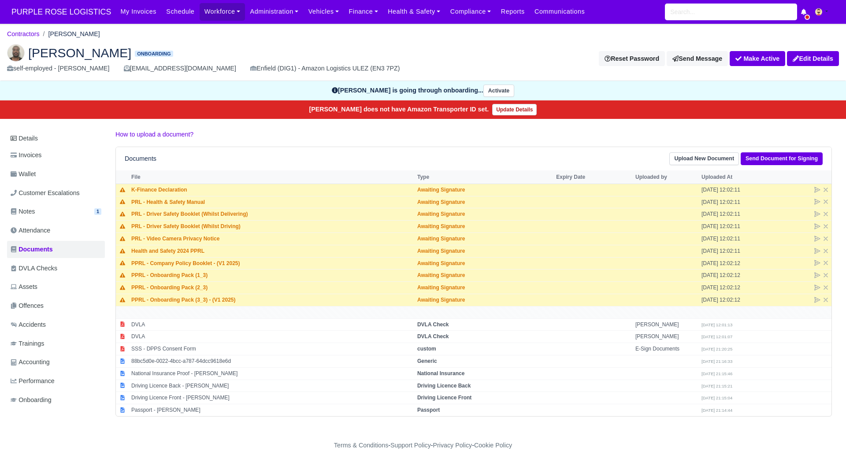
click at [265, 36] on ol "Contractors [PERSON_NAME]" at bounding box center [423, 34] width 832 height 14
click at [273, 33] on ol "Contractors [PERSON_NAME]" at bounding box center [423, 34] width 832 height 14
click at [210, 45] on h2 "[PERSON_NAME] Onboarding" at bounding box center [211, 53] width 409 height 18
click at [34, 34] on link "Contractors" at bounding box center [23, 33] width 33 height 7
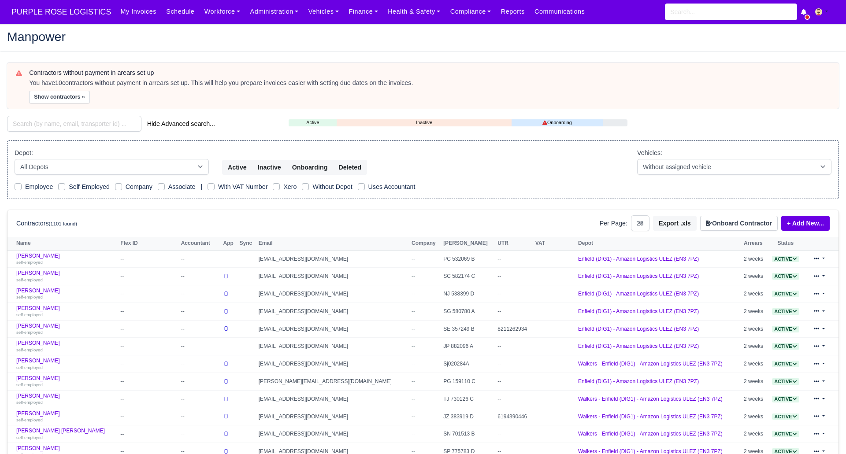
select select "25"
click at [238, 44] on div "Manpower" at bounding box center [422, 37] width 845 height 14
drag, startPoint x: 75, startPoint y: 122, endPoint x: 71, endPoint y: 124, distance: 5.3
click at [74, 123] on input "search" at bounding box center [74, 124] width 134 height 16
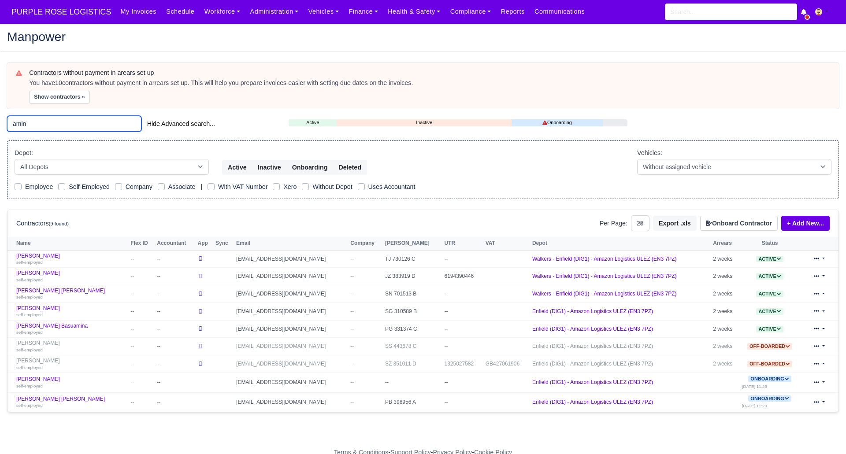
click at [60, 123] on input "amin" at bounding box center [74, 124] width 134 height 16
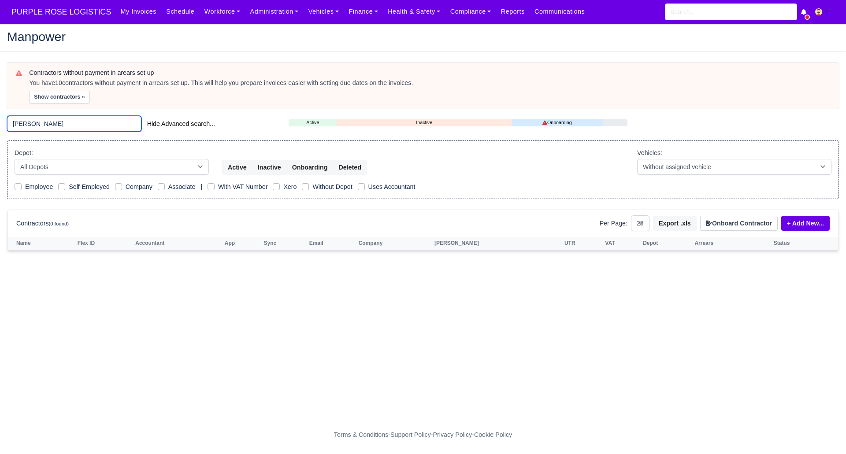
click at [63, 123] on input "[PERSON_NAME]" at bounding box center [74, 124] width 134 height 16
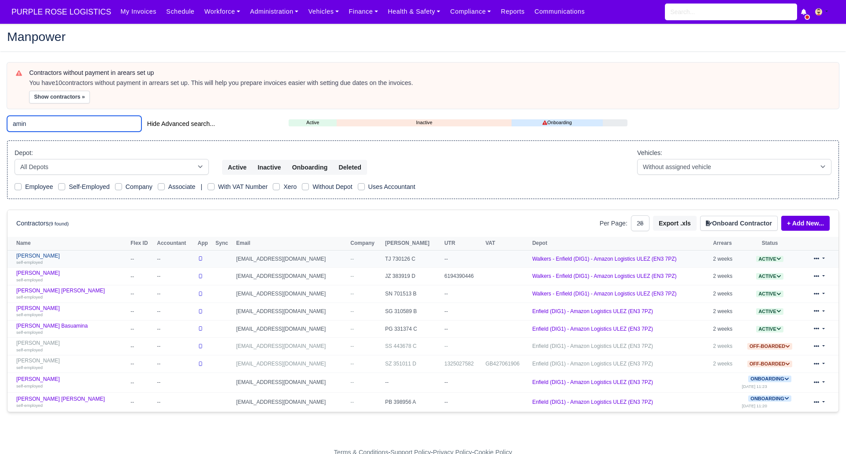
type input "amin"
click at [30, 257] on link "[PERSON_NAME] self-employed" at bounding box center [71, 259] width 110 height 13
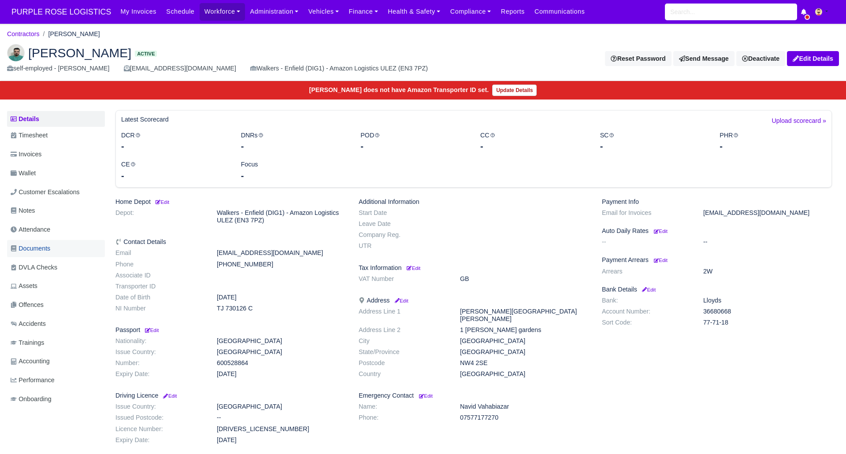
click at [48, 248] on span "Documents" at bounding box center [31, 249] width 40 height 10
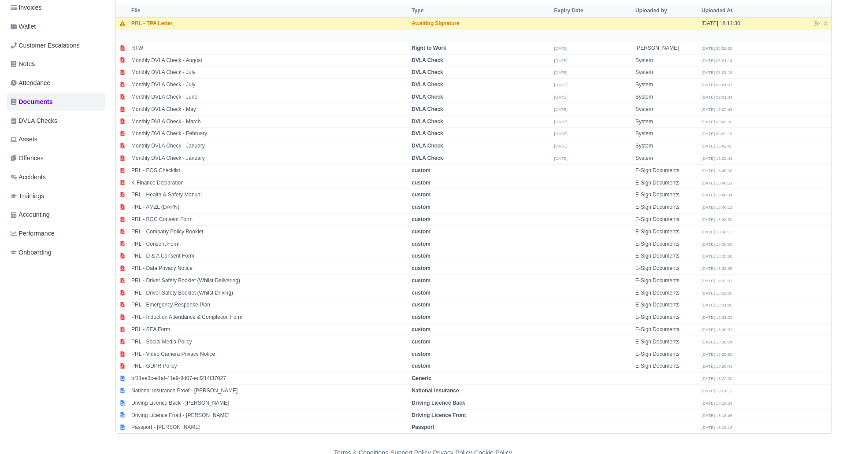
scroll to position [144, 0]
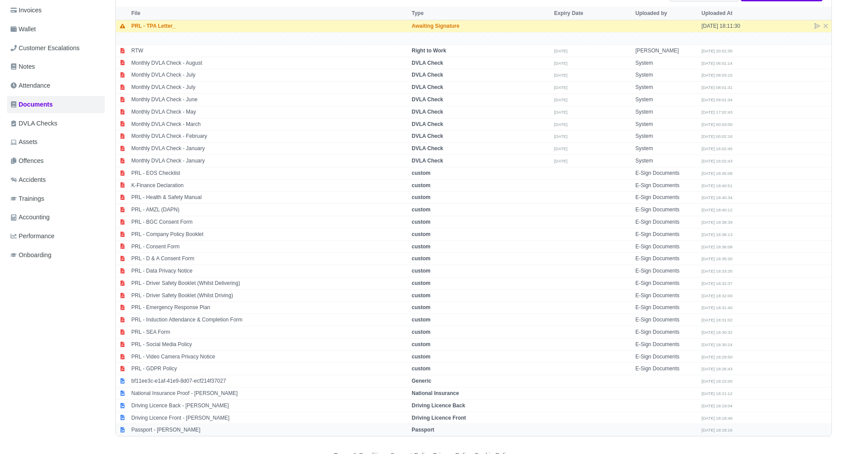
click at [429, 430] on strong "Passport" at bounding box center [423, 430] width 22 height 6
select select "passport"
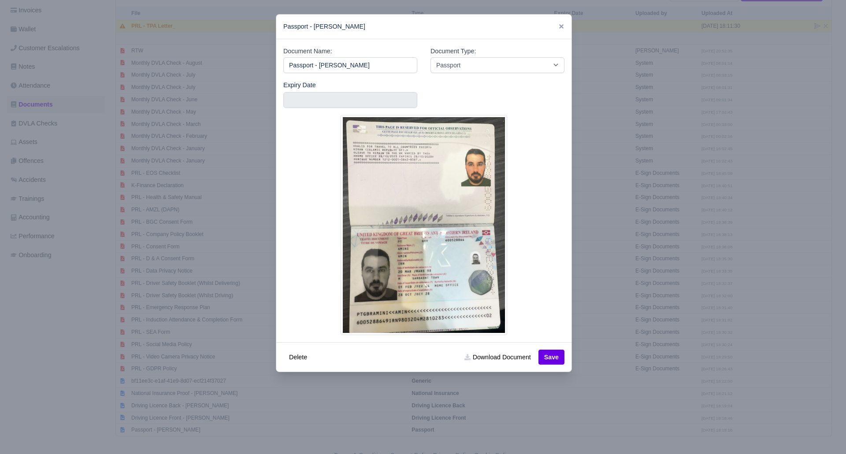
click at [544, 418] on div at bounding box center [423, 227] width 846 height 454
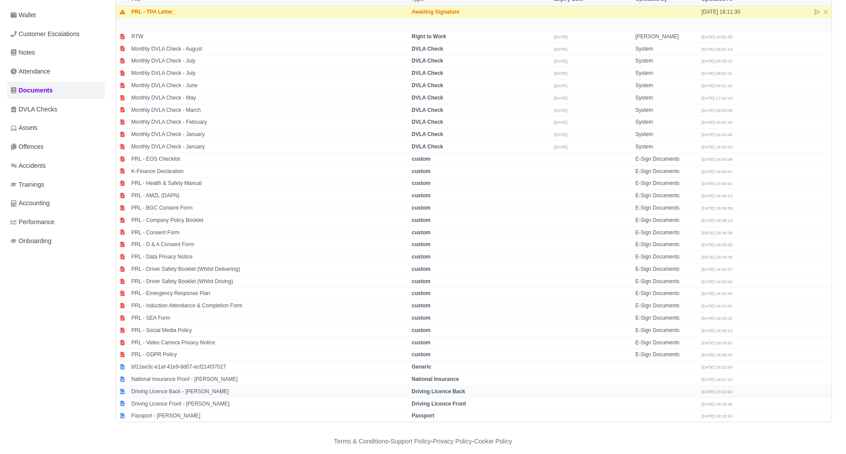
scroll to position [157, 0]
click at [430, 417] on strong "Passport" at bounding box center [423, 417] width 22 height 6
select select "passport"
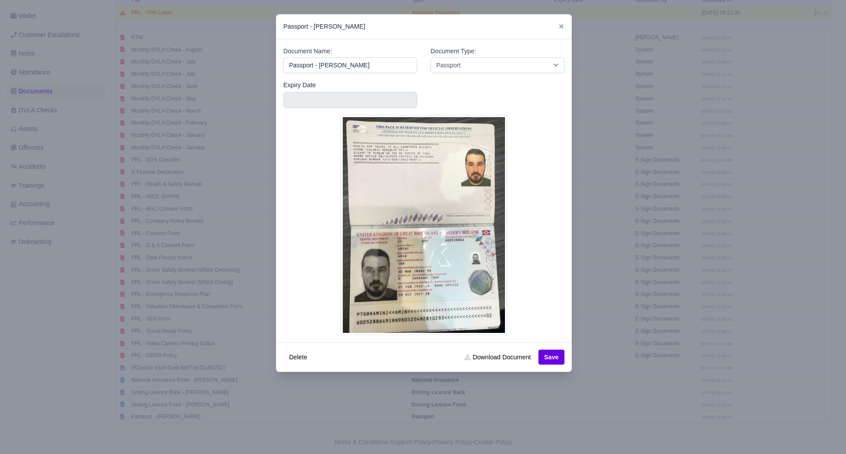
click at [526, 426] on div at bounding box center [423, 227] width 846 height 454
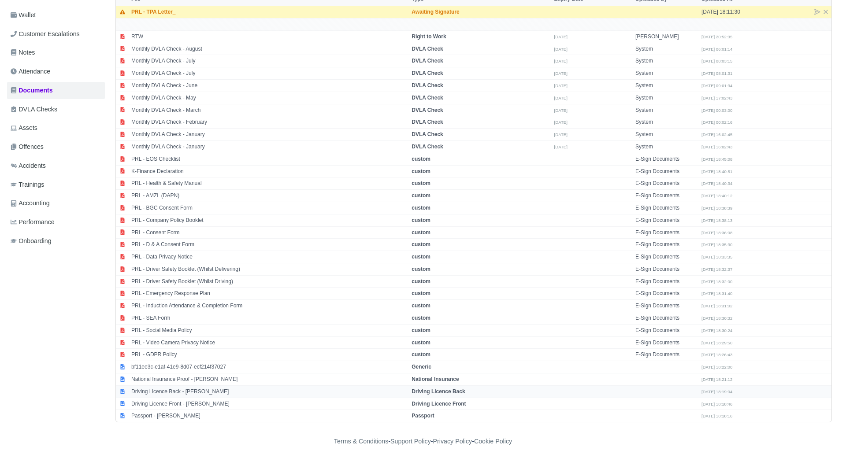
scroll to position [162, 0]
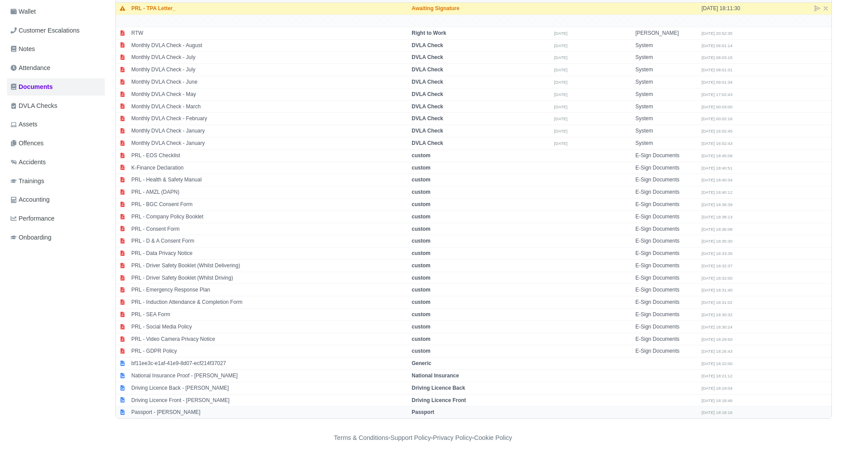
click at [430, 411] on strong "Passport" at bounding box center [423, 412] width 22 height 6
select select "passport"
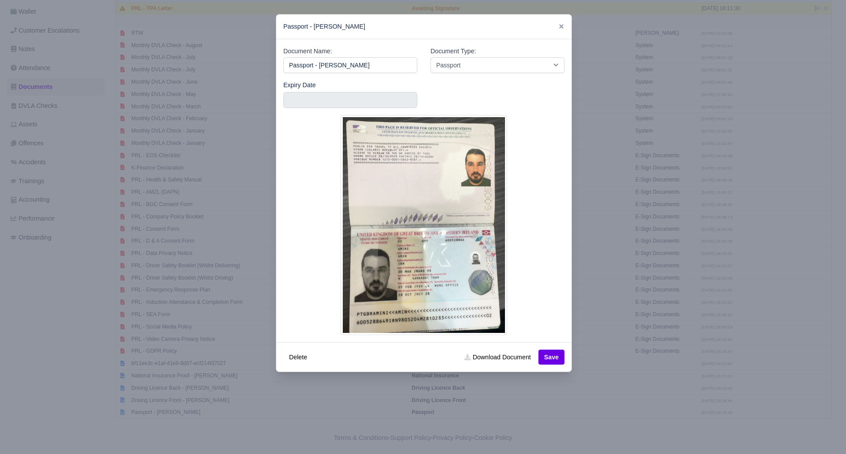
click at [263, 424] on div at bounding box center [423, 227] width 846 height 454
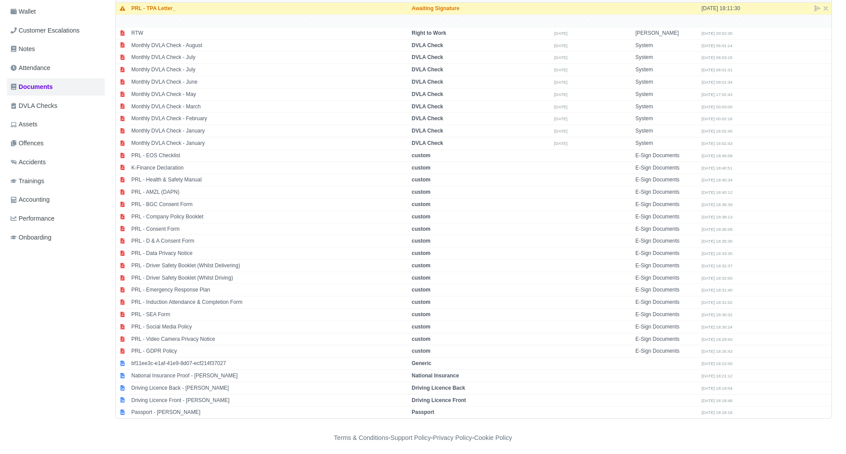
click at [185, 420] on div "Details Timesheet Invoices Wallet Customer Escalations Notes Attendance Documen…" at bounding box center [423, 183] width 832 height 471
click at [224, 433] on div "Terms & Conditions - Support Policy - Privacy Policy - Cookie Policy" at bounding box center [423, 438] width 502 height 10
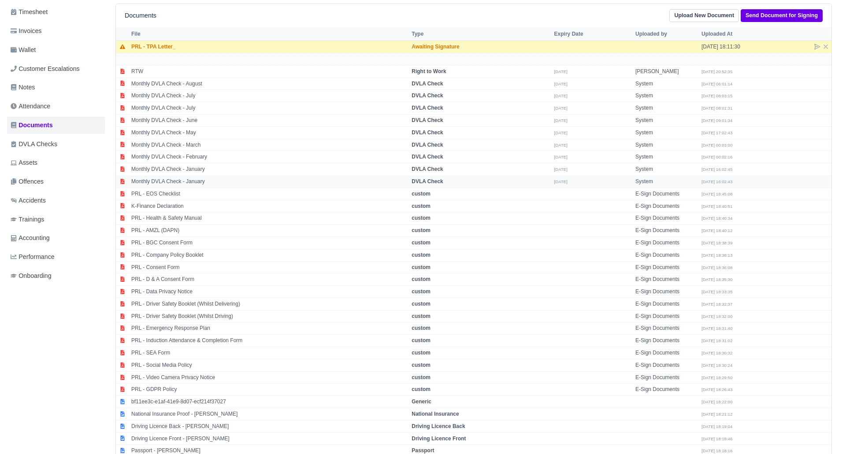
scroll to position [123, 0]
click at [446, 72] on strong "Right to Work" at bounding box center [429, 72] width 34 height 6
select select "right-to-work"
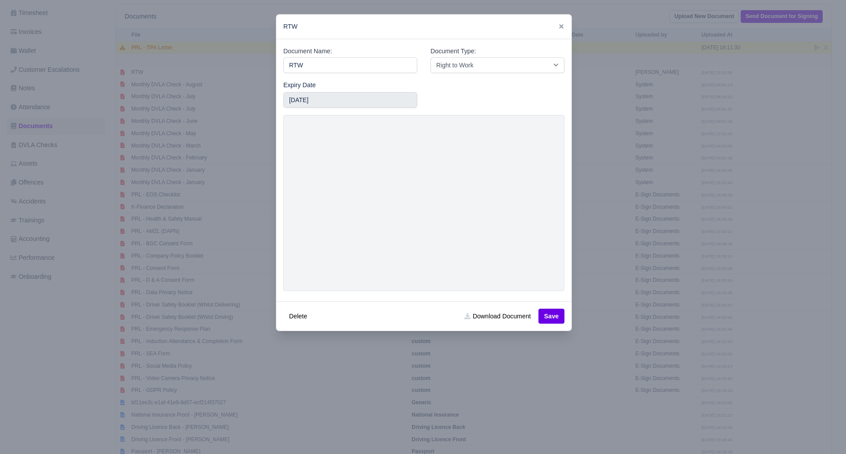
click at [613, 13] on div at bounding box center [423, 227] width 846 height 454
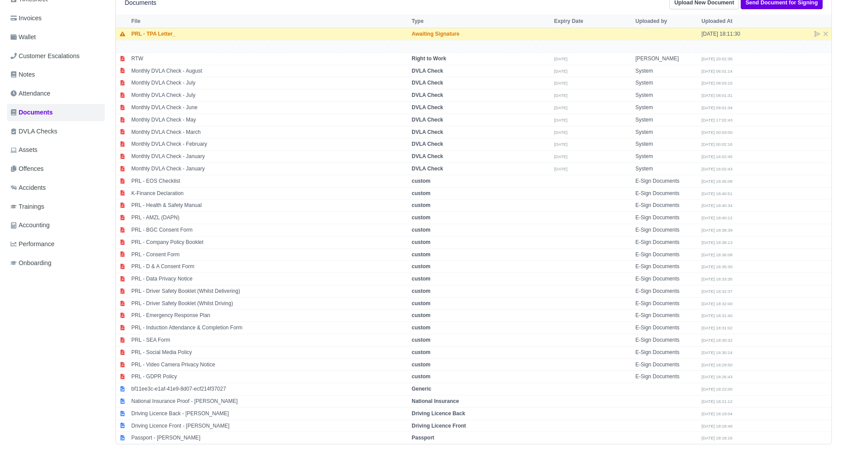
scroll to position [165, 0]
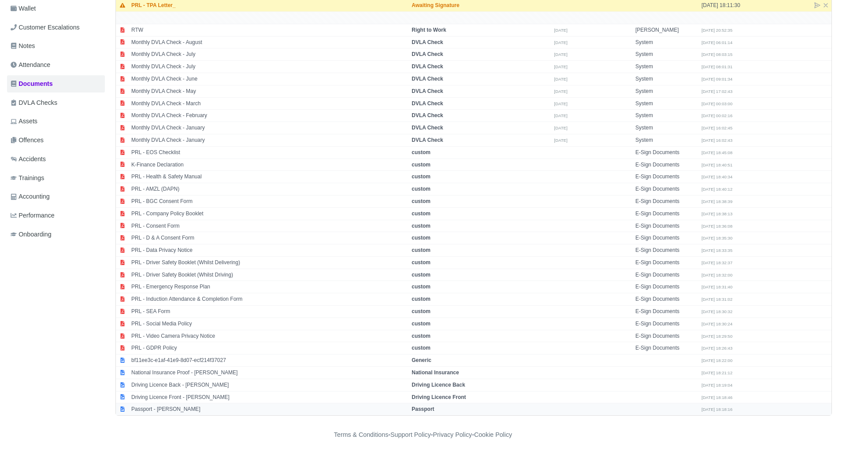
click at [434, 410] on strong "Passport" at bounding box center [423, 409] width 22 height 6
select select "passport"
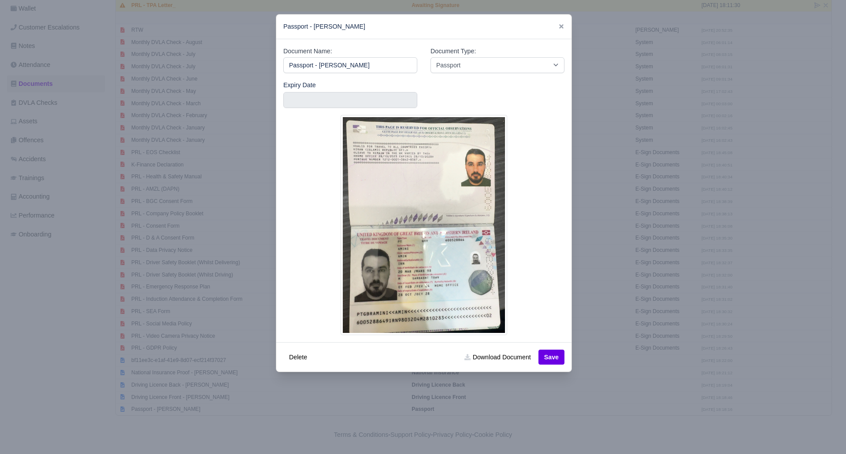
click at [552, 431] on div at bounding box center [423, 227] width 846 height 454
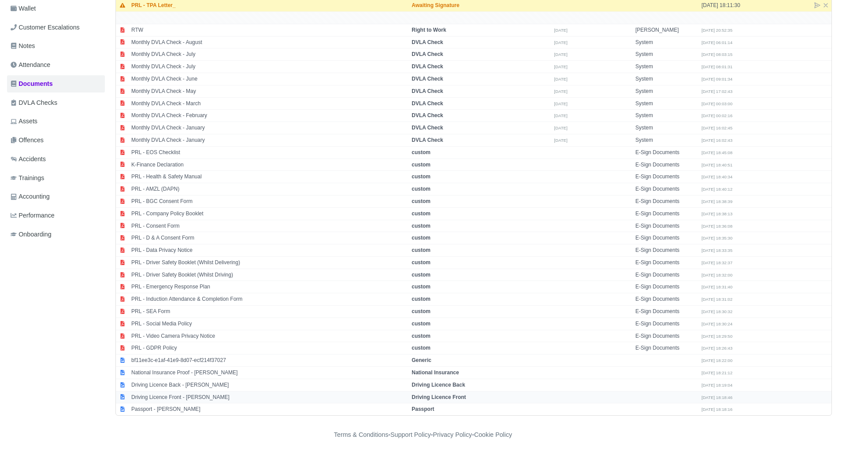
click at [450, 398] on strong "Driving Licence Front" at bounding box center [439, 397] width 54 height 6
select select "driving-licence-front"
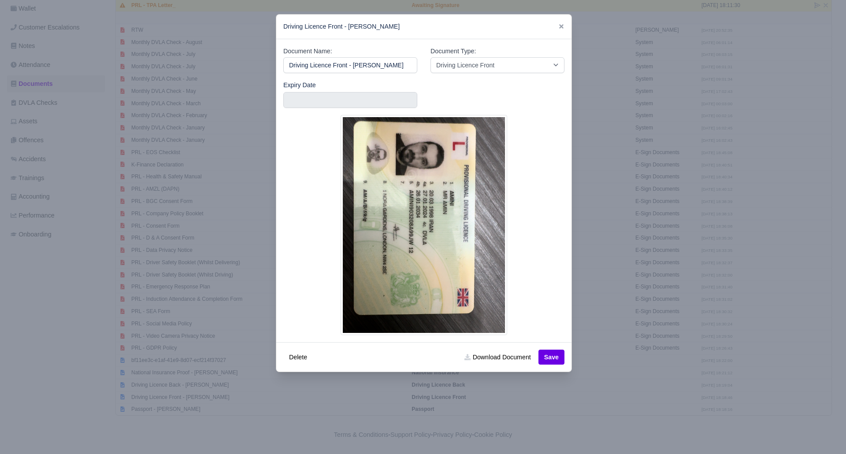
click at [568, 431] on div at bounding box center [423, 227] width 846 height 454
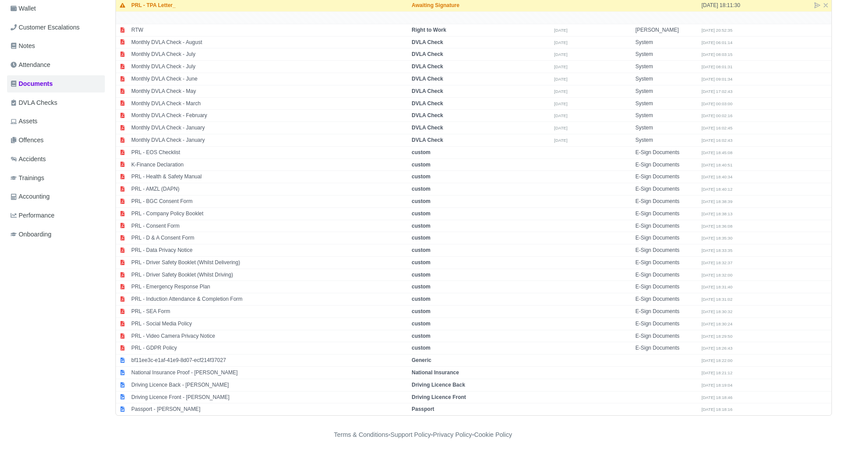
click at [569, 428] on footer "Terms & Conditions - Support Policy - Privacy Policy - Cookie Policy" at bounding box center [423, 435] width 846 height 38
click at [431, 411] on strong "Passport" at bounding box center [423, 409] width 22 height 6
select select "passport"
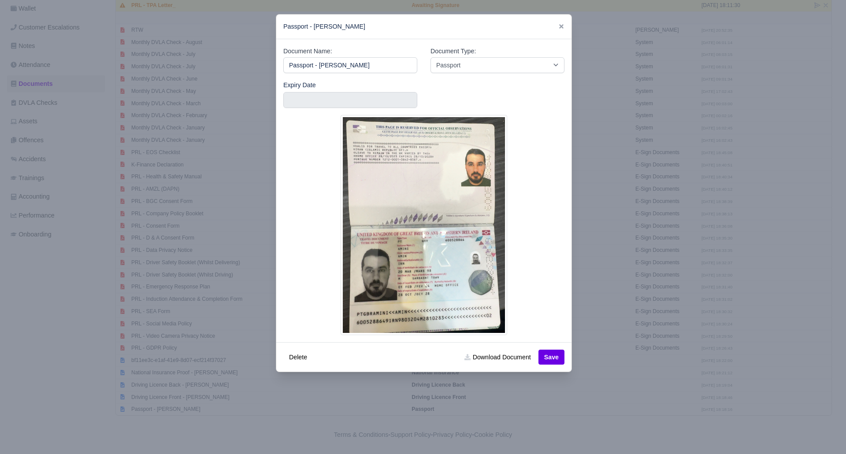
click at [587, 423] on div at bounding box center [423, 227] width 846 height 454
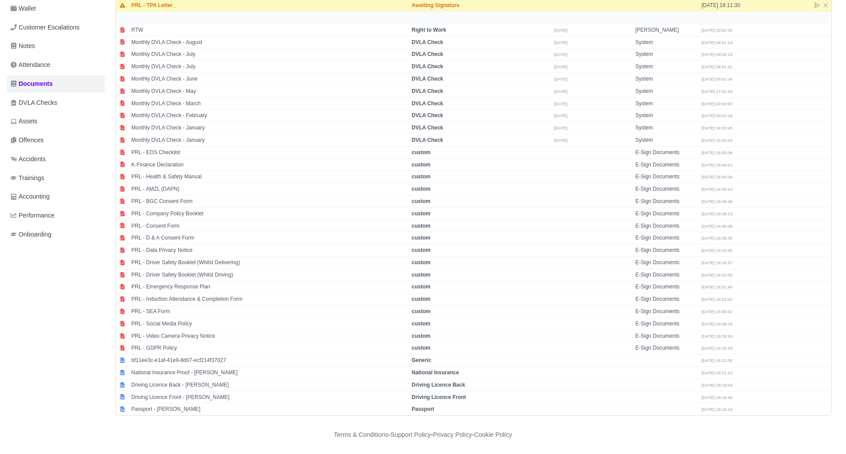
click at [587, 417] on div "Details Timesheet Invoices Wallet Customer Escalations Notes Attendance Documen…" at bounding box center [423, 180] width 832 height 471
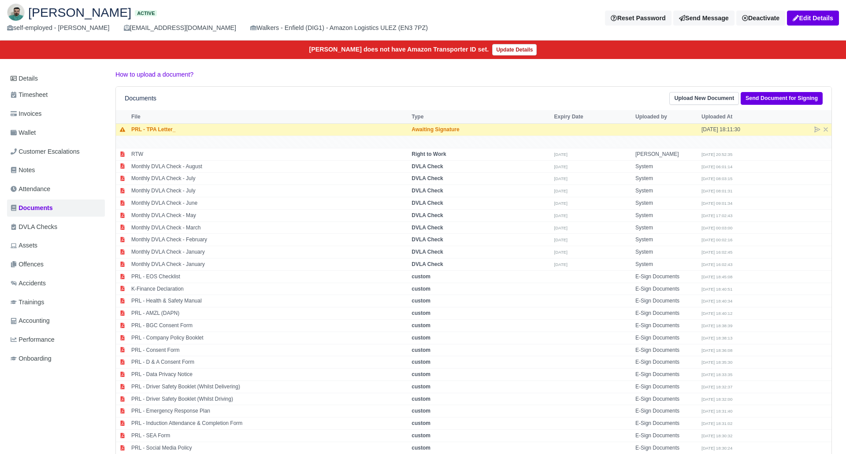
scroll to position [0, 0]
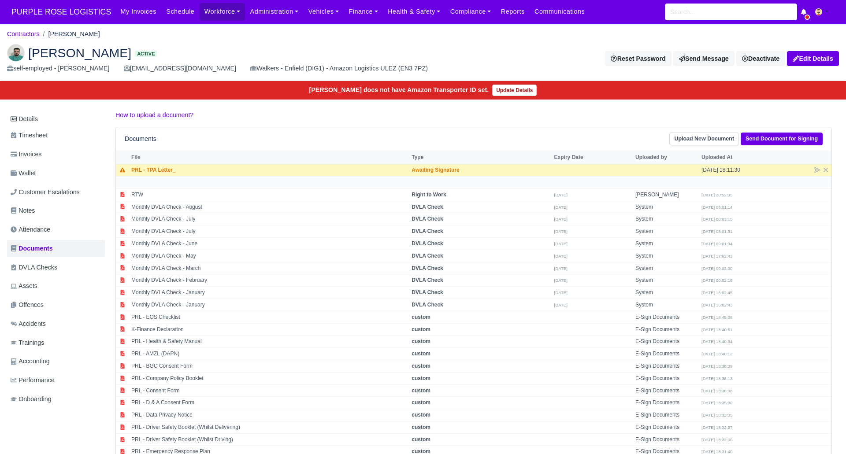
drag, startPoint x: 364, startPoint y: 52, endPoint x: 359, endPoint y: 51, distance: 5.4
click at [363, 51] on h2 "Amin Amini Active" at bounding box center [221, 53] width 428 height 18
click at [168, 37] on div "Amin Amini Active self-employed - Amin Amini amiinaminii1998@gmail.com Walkers …" at bounding box center [422, 59] width 845 height 44
click at [408, 51] on h2 "Amin Amini Active" at bounding box center [221, 53] width 428 height 18
click at [278, 46] on h2 "Amin Amini Active" at bounding box center [221, 53] width 428 height 18
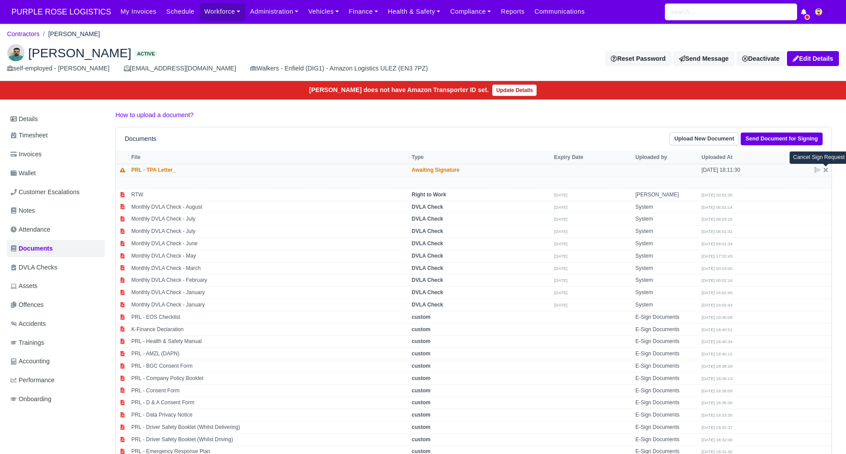
click at [826, 170] on icon at bounding box center [826, 170] width 4 height 4
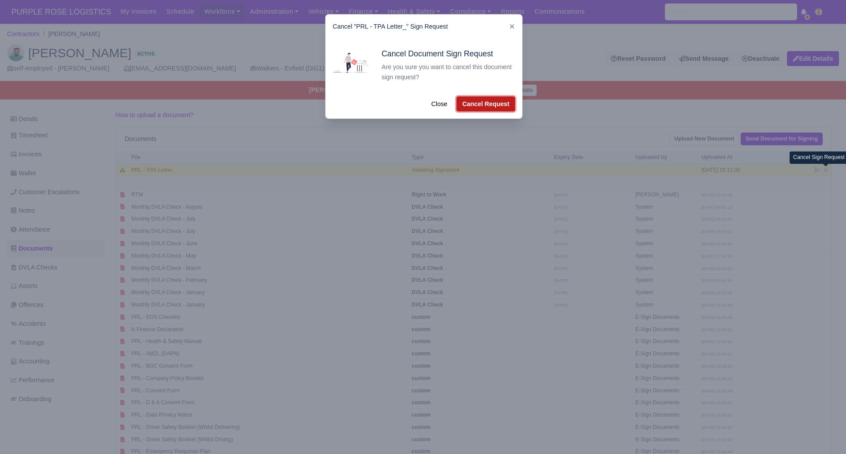
click at [491, 106] on button "Cancel Request" at bounding box center [486, 104] width 59 height 15
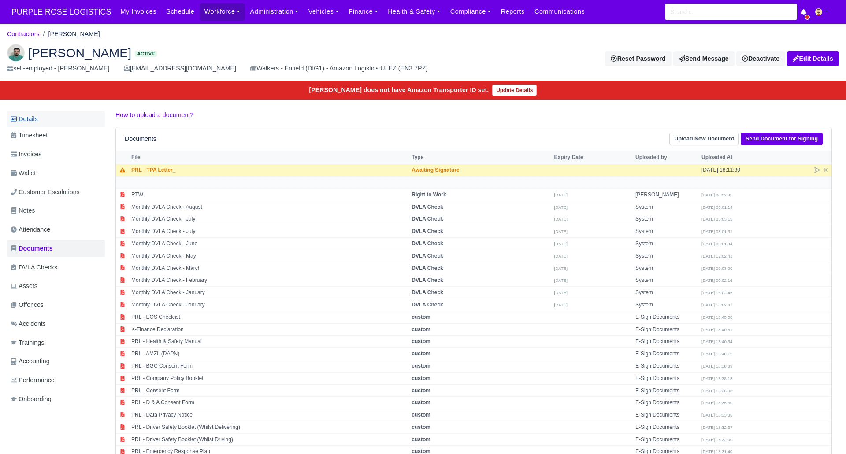
click at [44, 117] on link "Details" at bounding box center [56, 119] width 98 height 16
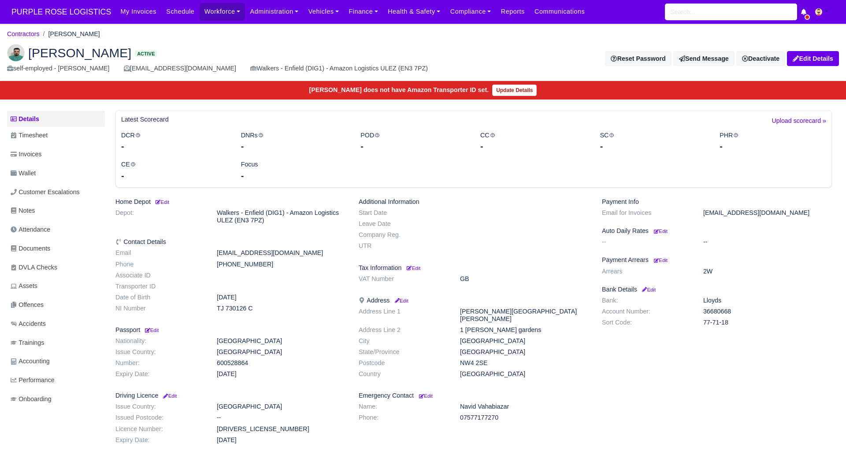
drag, startPoint x: 314, startPoint y: 63, endPoint x: 304, endPoint y: 66, distance: 10.5
click at [314, 63] on div "Walkers - Enfield (DIG1) - Amazon Logistics ULEZ (EN3 7PZ)" at bounding box center [339, 68] width 178 height 10
click at [1, 69] on div "[PERSON_NAME] Active self-employed - [PERSON_NAME] [EMAIL_ADDRESS][DOMAIN_NAME]…" at bounding box center [220, 59] width 441 height 30
click at [0, 164] on html "PURPLE ROSE LOGISTICS My Invoices Schedule Workforce Manpower Expiring Document…" at bounding box center [423, 227] width 846 height 454
